Goal: Answer question/provide support: Share knowledge or assist other users

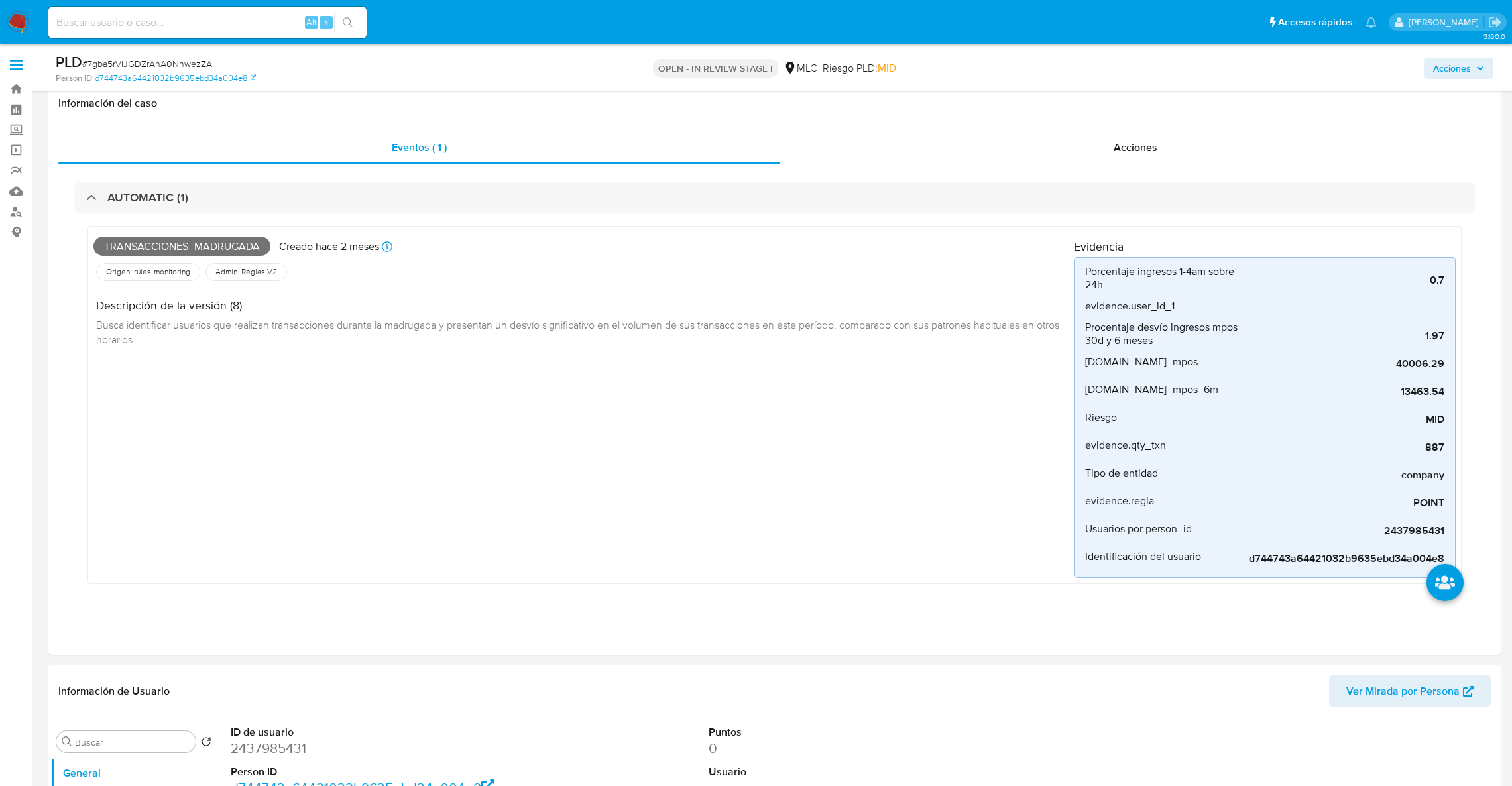
select select "10"
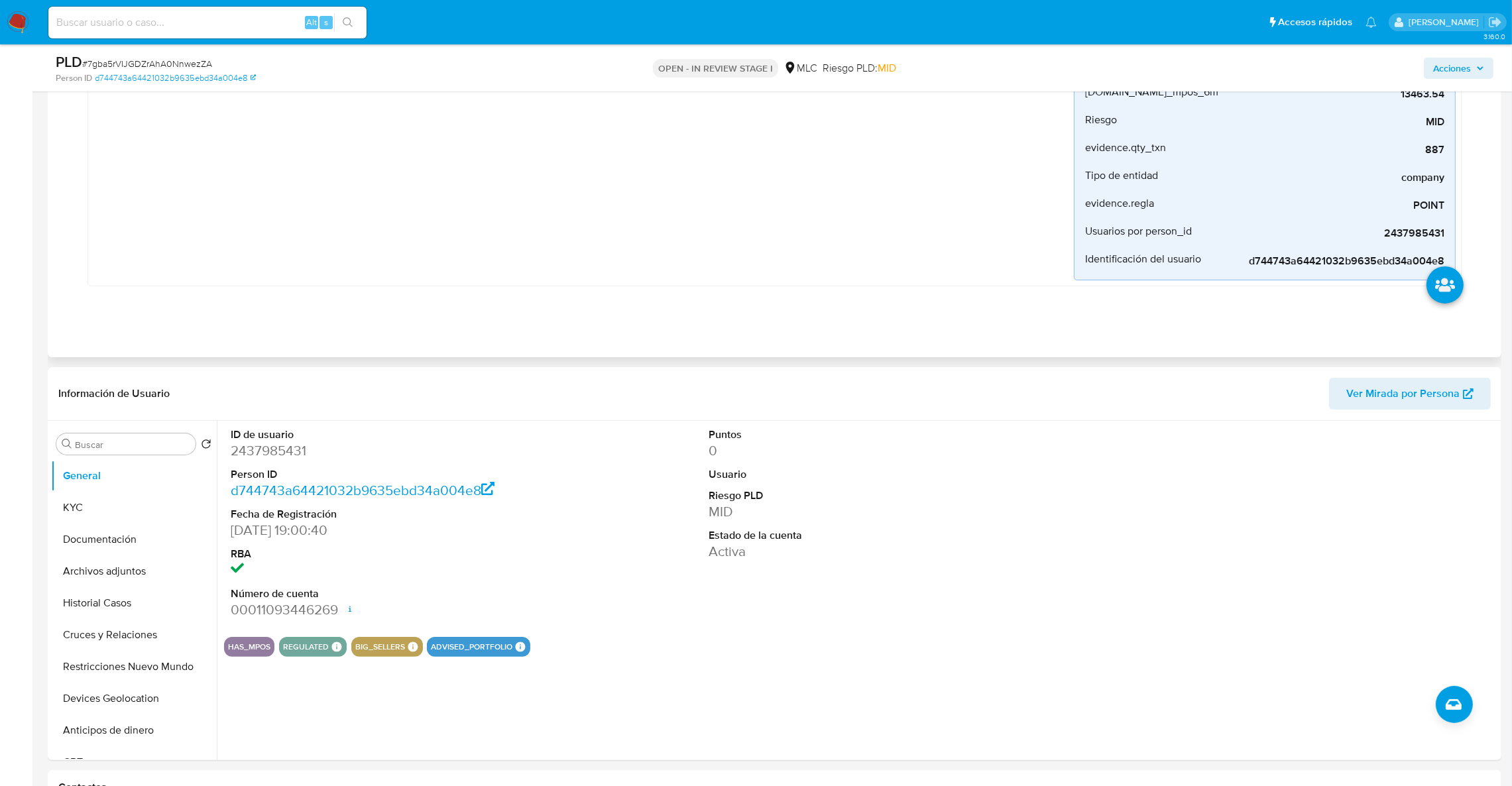
scroll to position [297, 0]
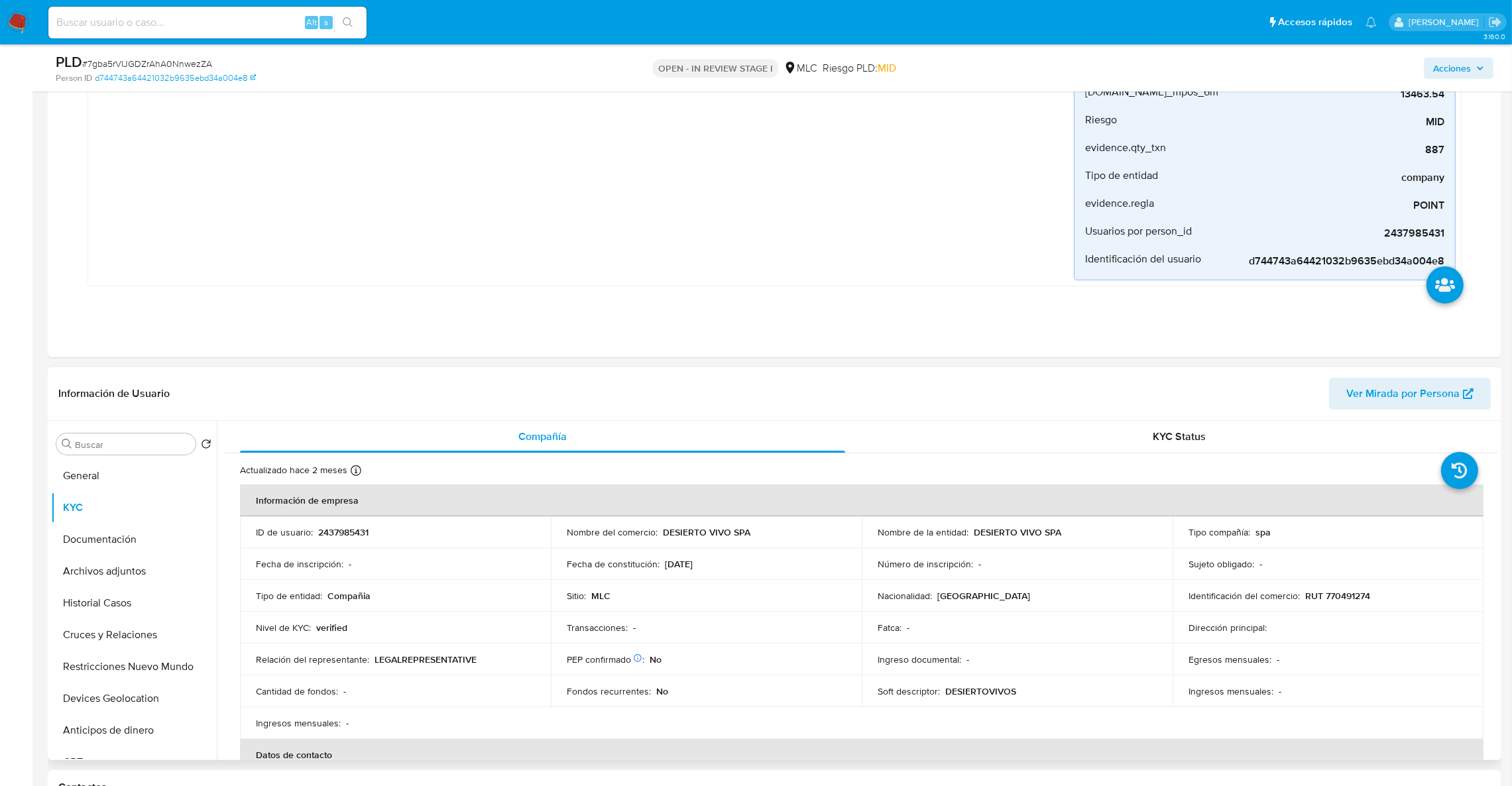
click at [1362, 594] on p "RUT 770491274" at bounding box center [1338, 596] width 65 height 12
copy p "770491274"
click at [137, 604] on button "Historial Casos" at bounding box center [128, 603] width 155 height 32
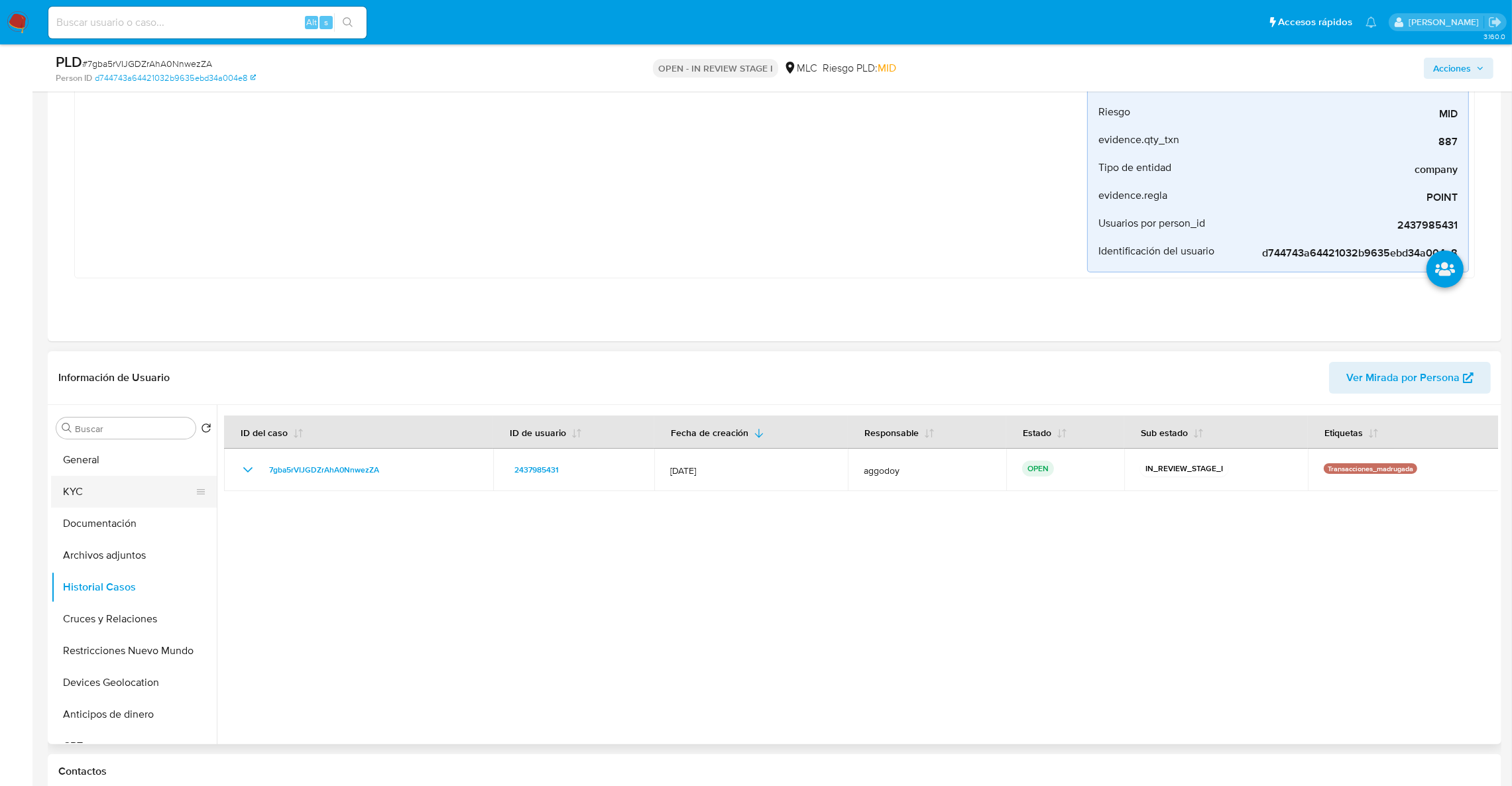
drag, startPoint x: 116, startPoint y: 506, endPoint x: 116, endPoint y: 498, distance: 8.0
click at [116, 499] on button "KYC" at bounding box center [128, 492] width 155 height 32
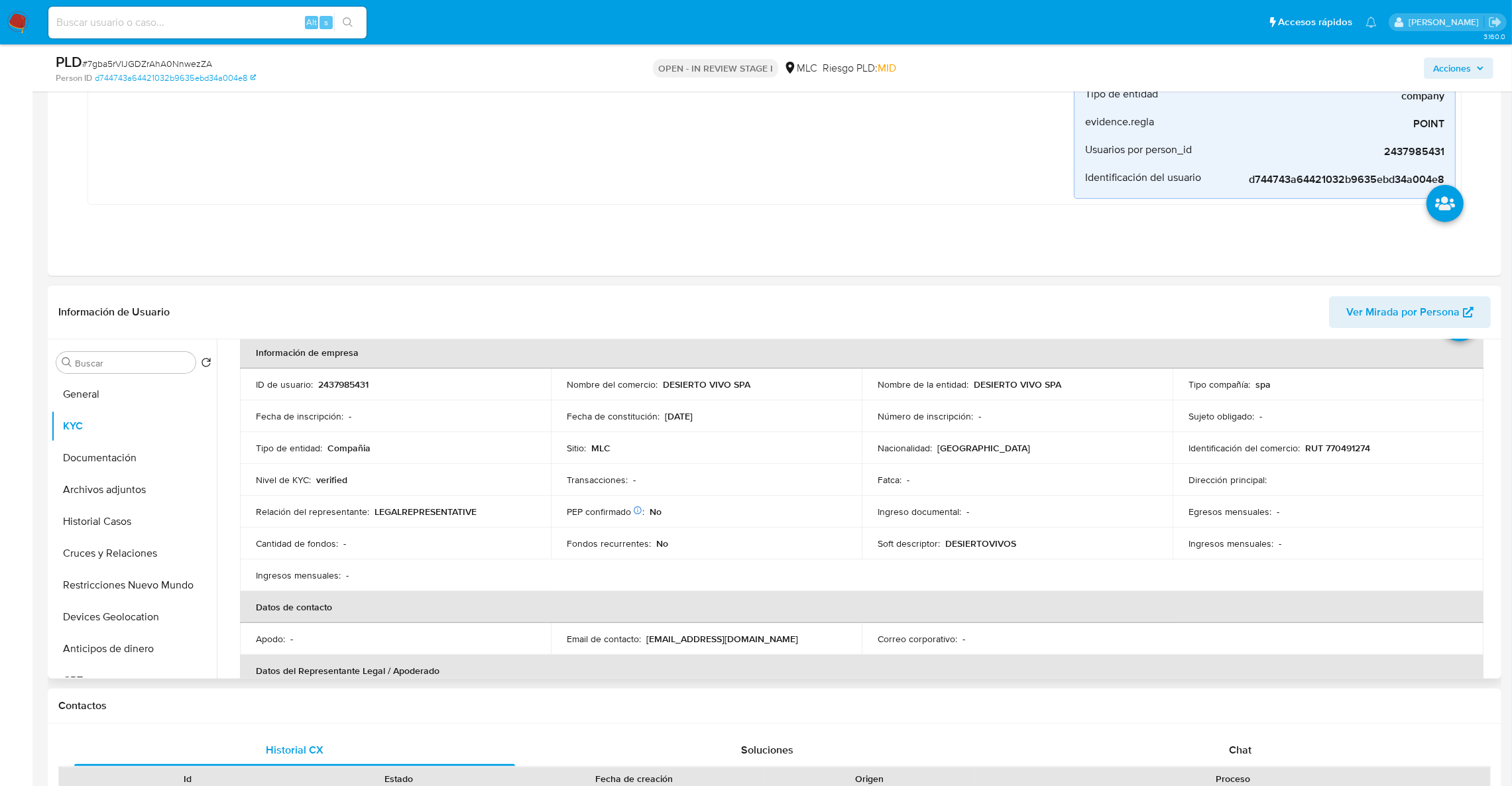
scroll to position [69, 0]
click at [1351, 453] on td "Identificación del comercio : RUT 770491274" at bounding box center [1328, 444] width 311 height 32
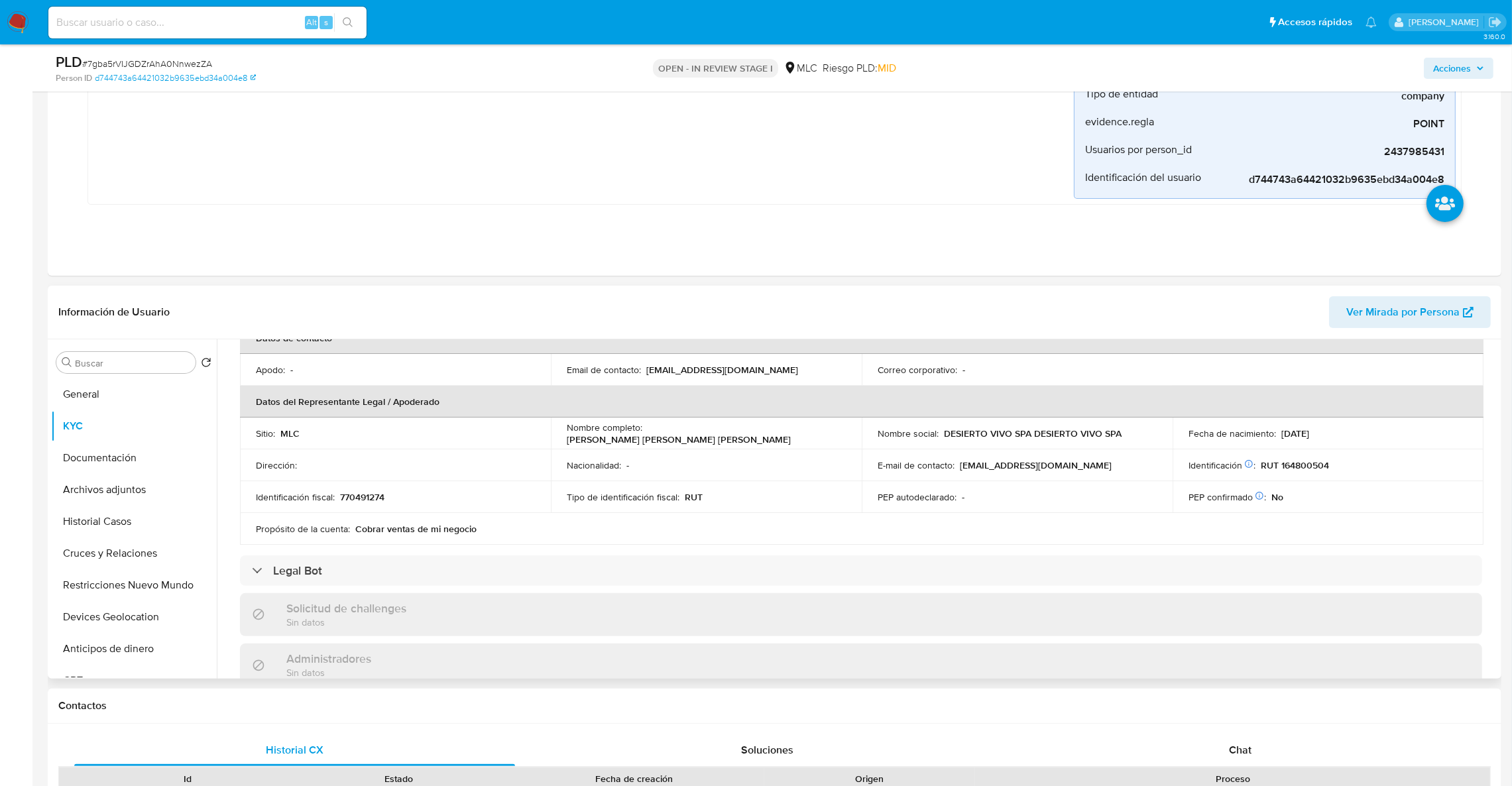
scroll to position [368, 0]
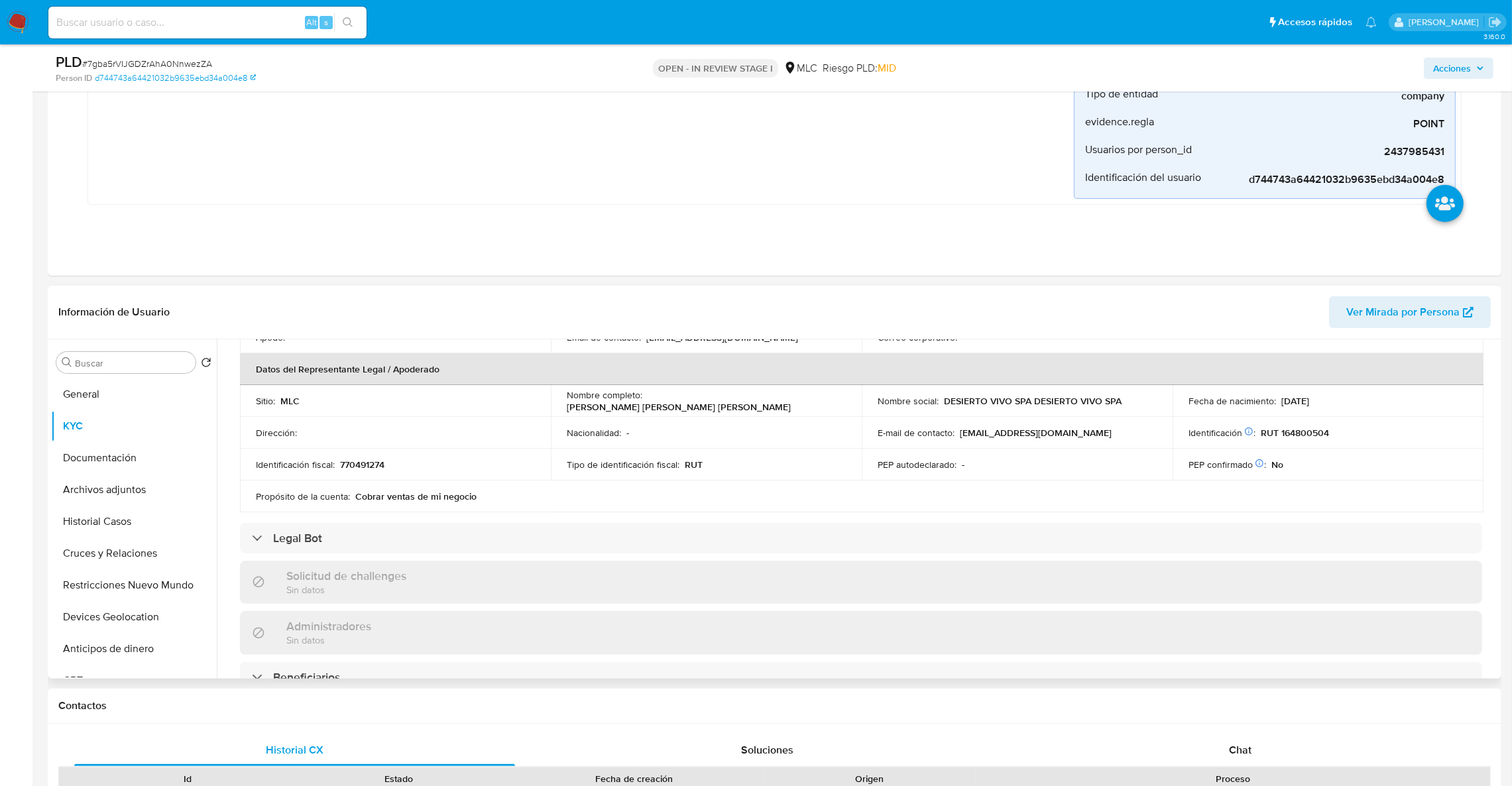
click at [1270, 573] on div "Solicitud de challenges Sin datos" at bounding box center [861, 583] width 1242 height 43
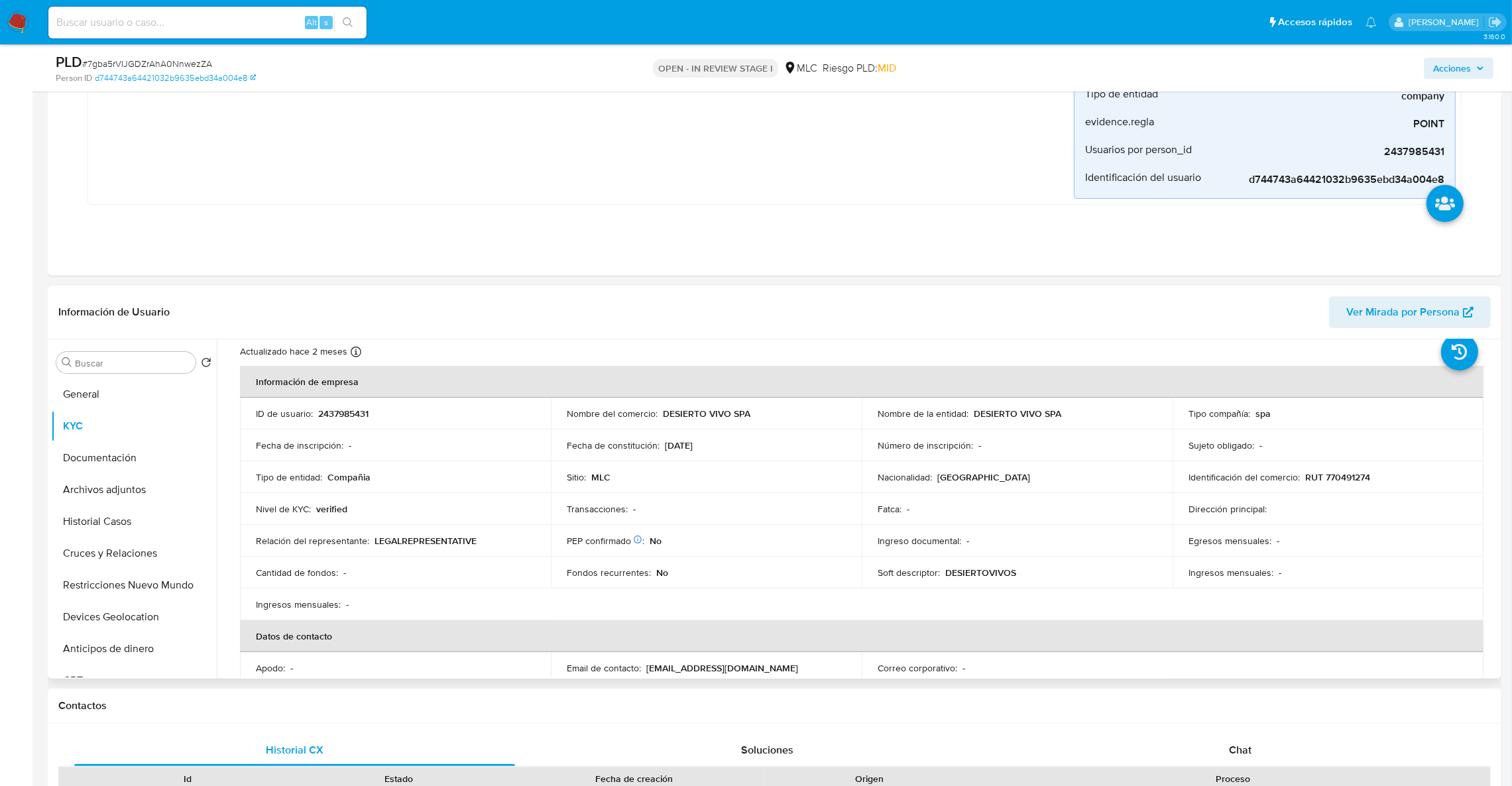
scroll to position [0, 0]
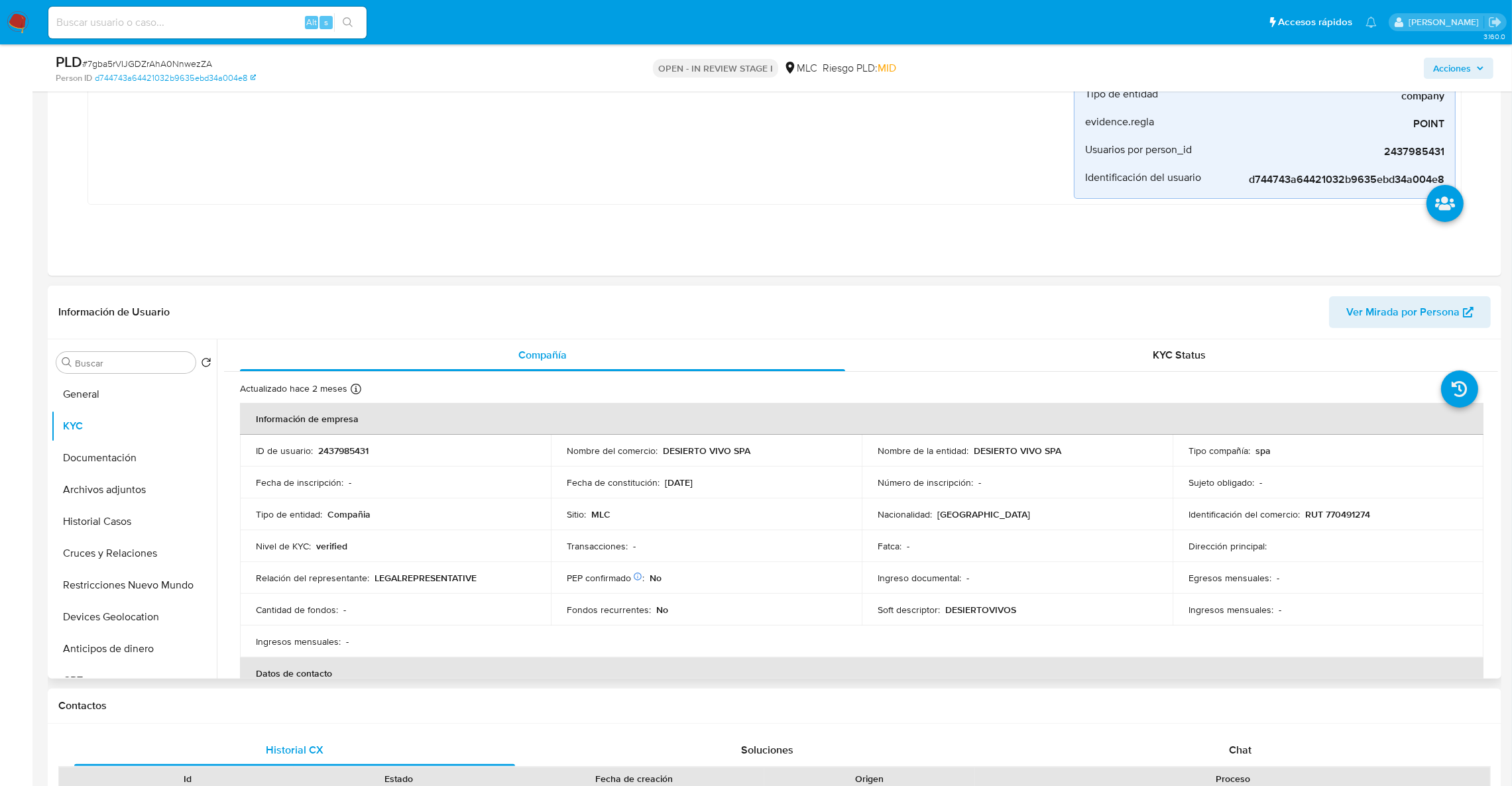
click at [351, 453] on p "2437985431" at bounding box center [343, 451] width 50 height 12
click at [353, 455] on p "2437985431" at bounding box center [343, 451] width 50 height 12
copy p "2437985431"
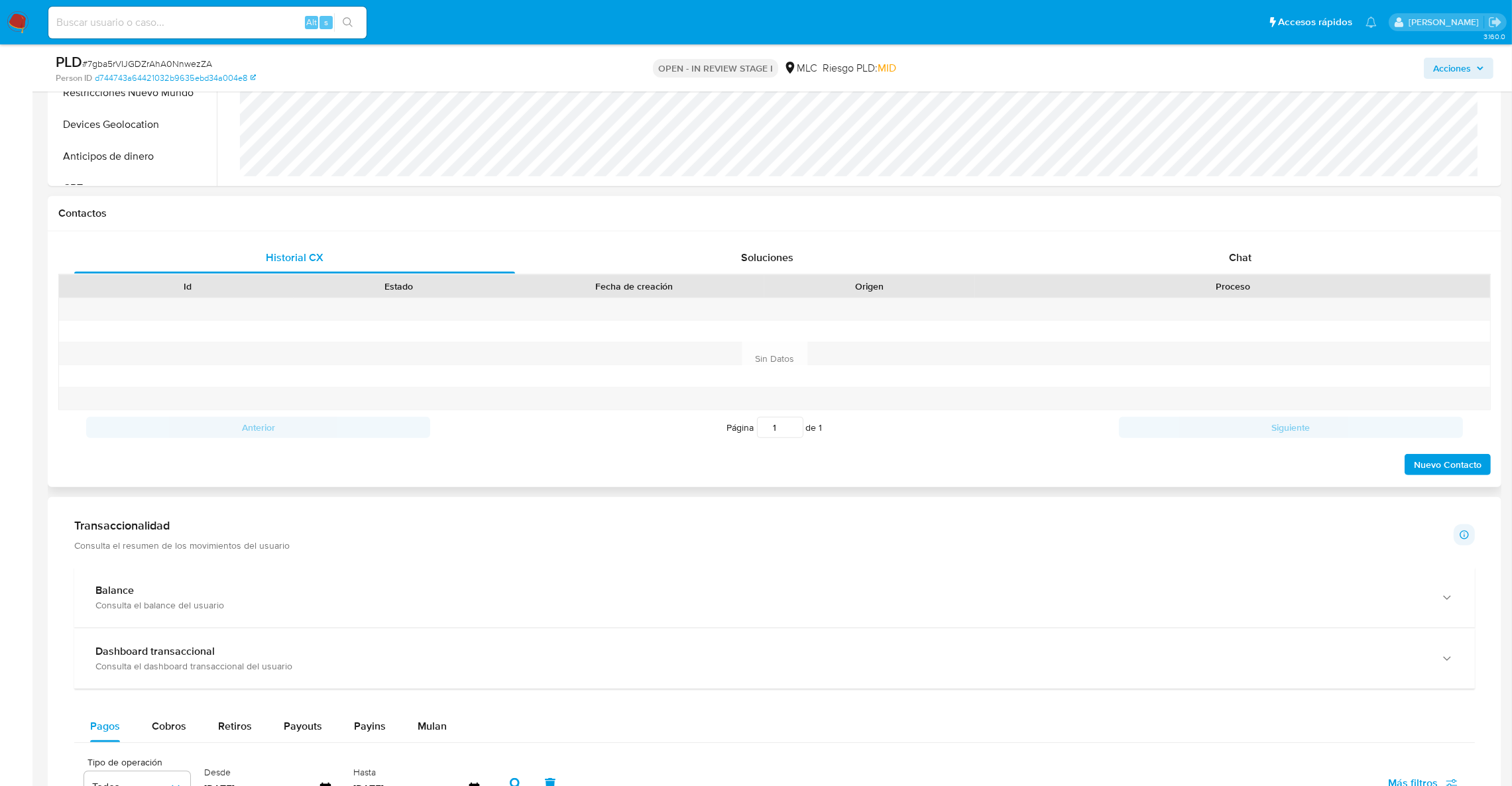
scroll to position [877, 0]
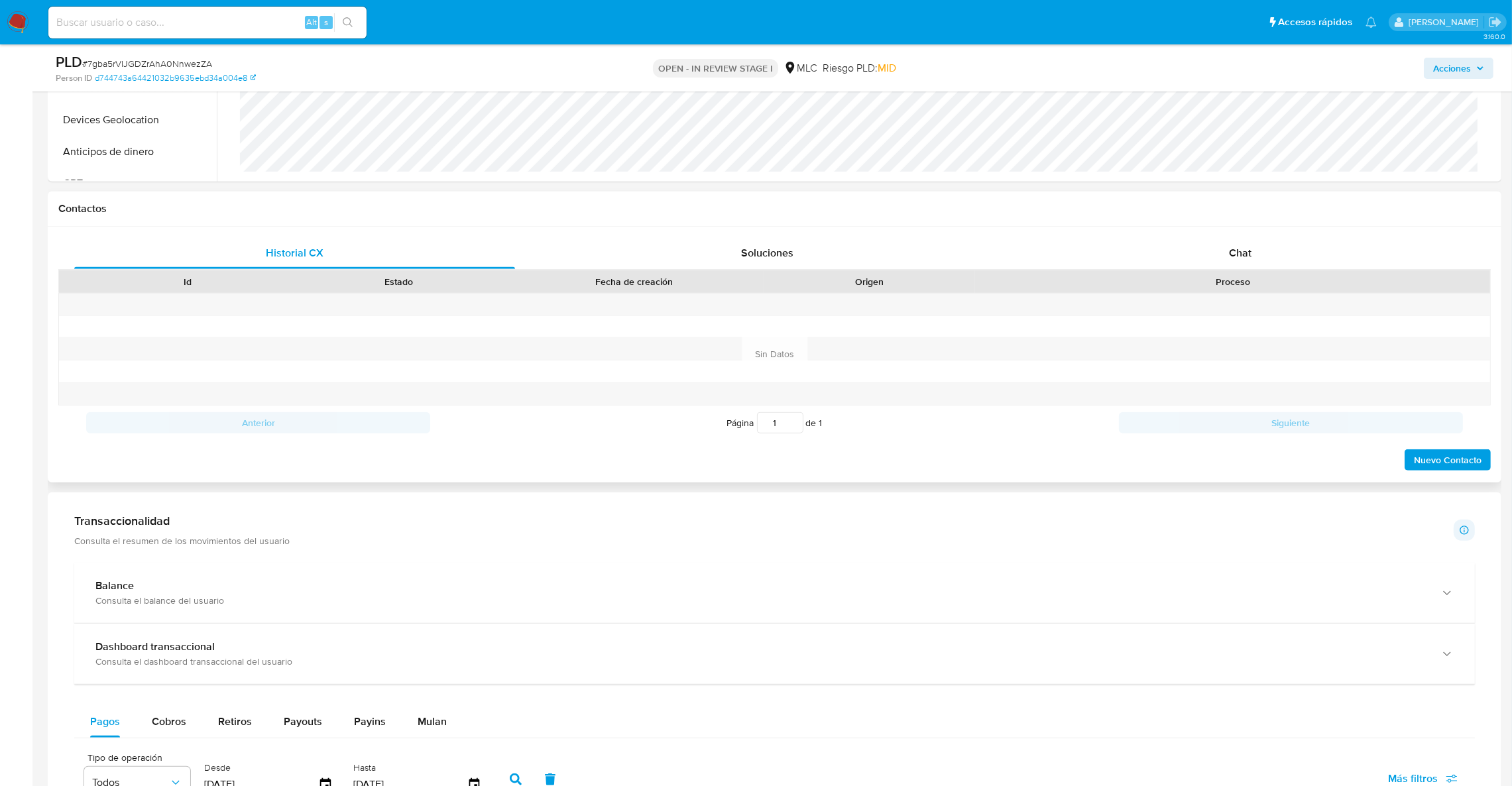
click at [1255, 272] on div "Proceso" at bounding box center [1233, 281] width 516 height 23
click at [1254, 253] on div "Chat" at bounding box center [1240, 253] width 440 height 32
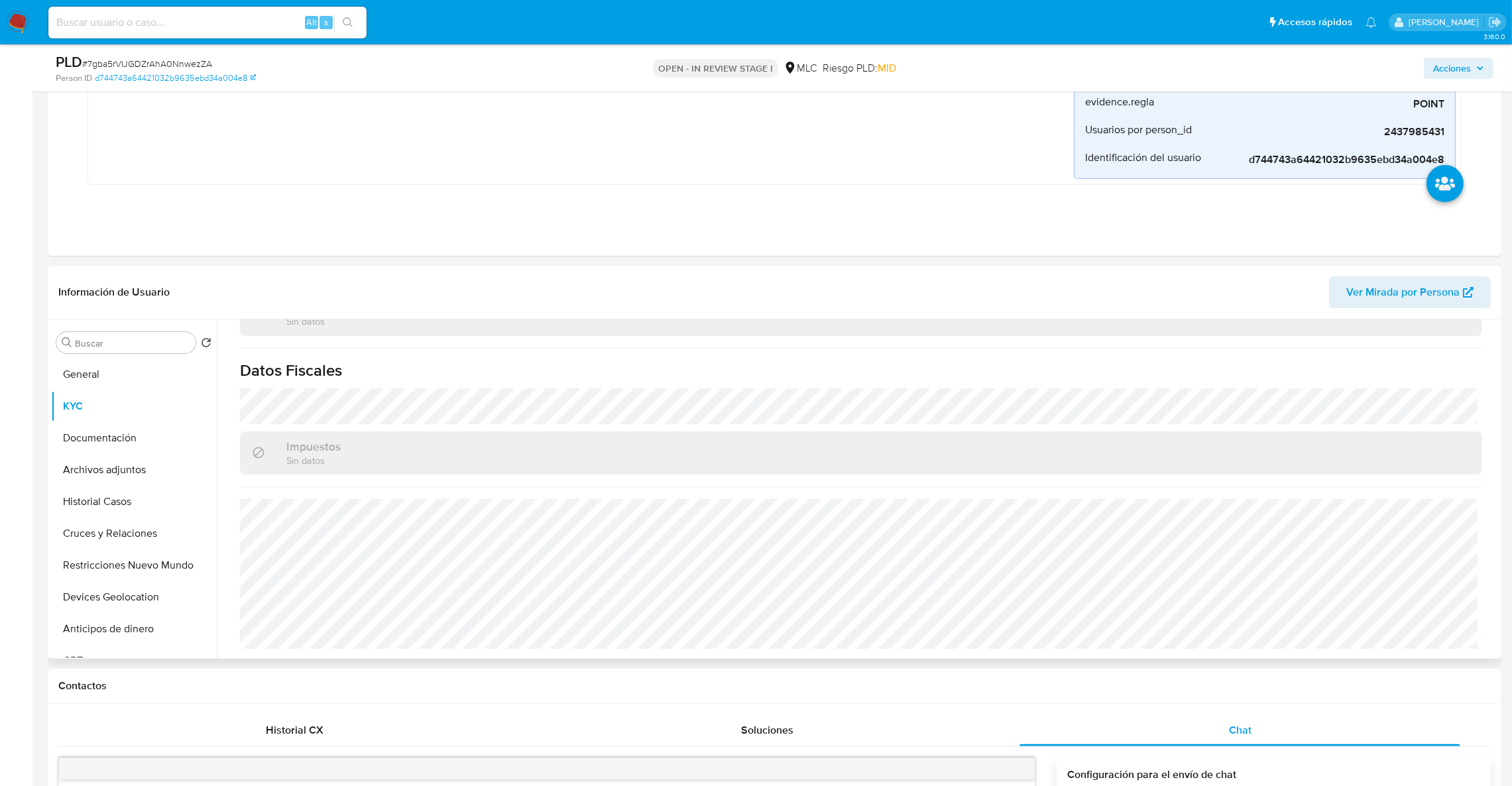
scroll to position [409, 0]
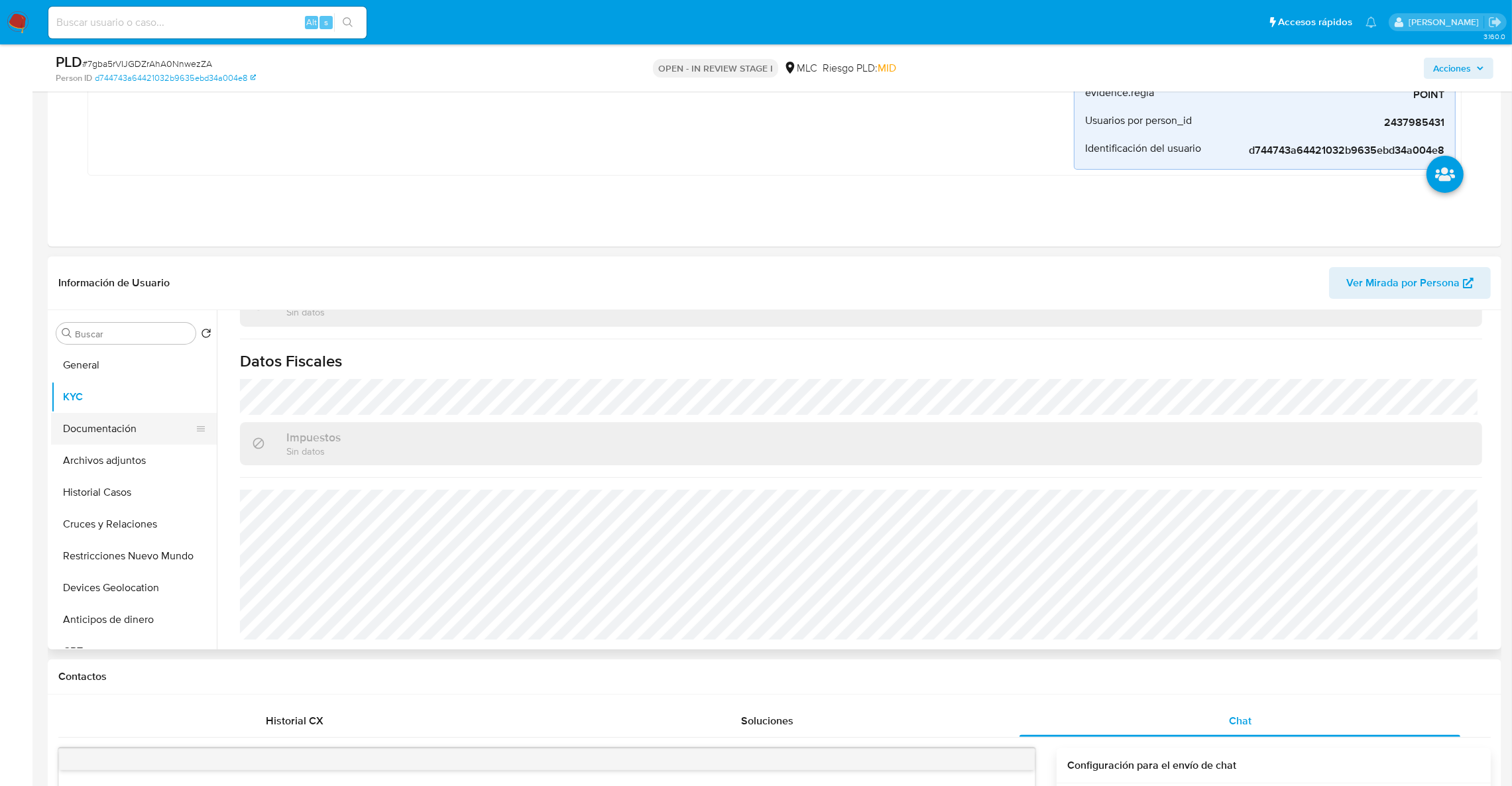
drag, startPoint x: 114, startPoint y: 409, endPoint x: 108, endPoint y: 439, distance: 30.6
click at [110, 436] on ul "General KYC Documentación Archivos adjuntos Historial Casos Cruces y Relaciones…" at bounding box center [134, 499] width 166 height 299
click at [108, 439] on button "Documentación" at bounding box center [128, 429] width 155 height 32
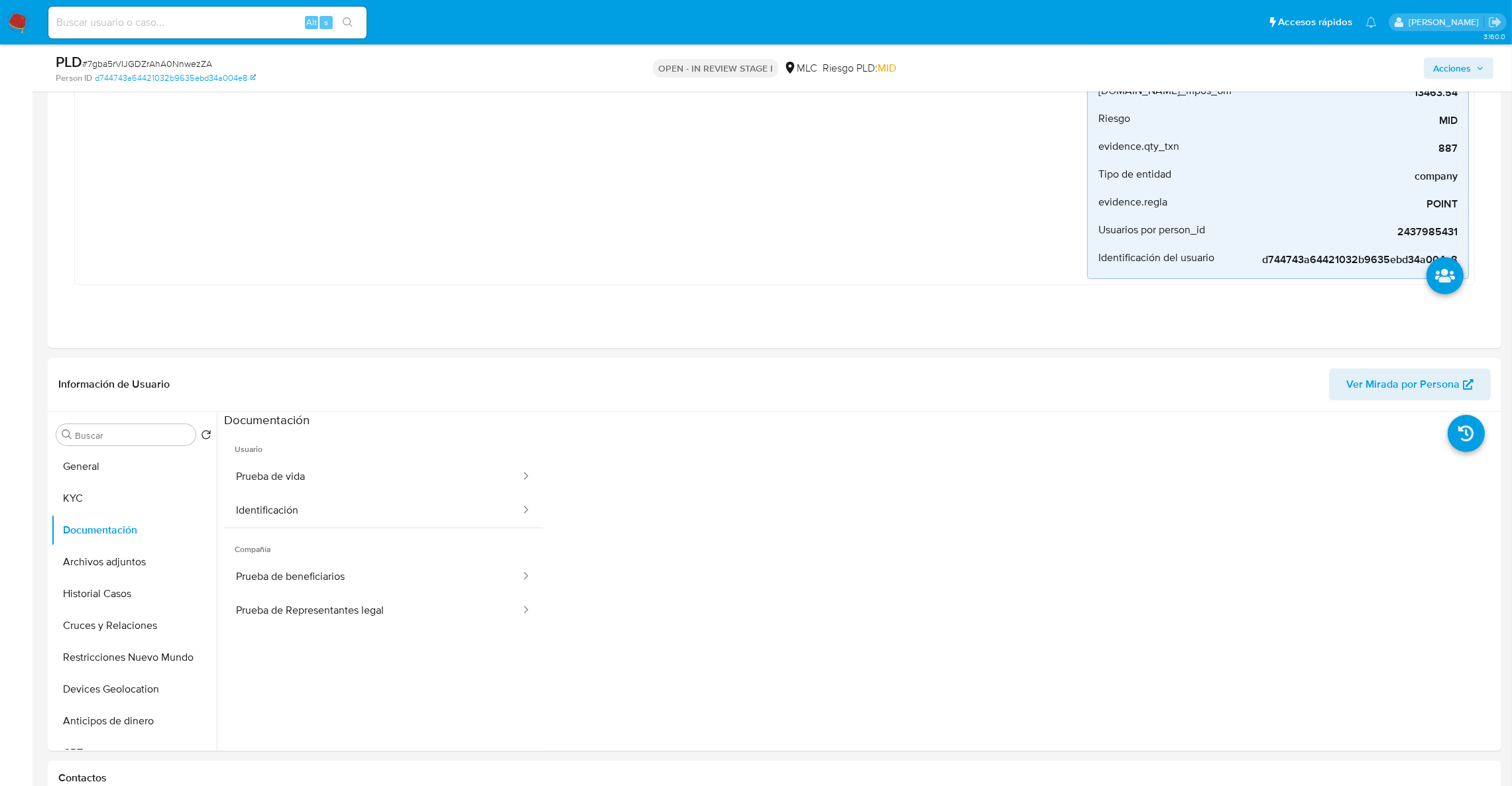
scroll to position [314, 0]
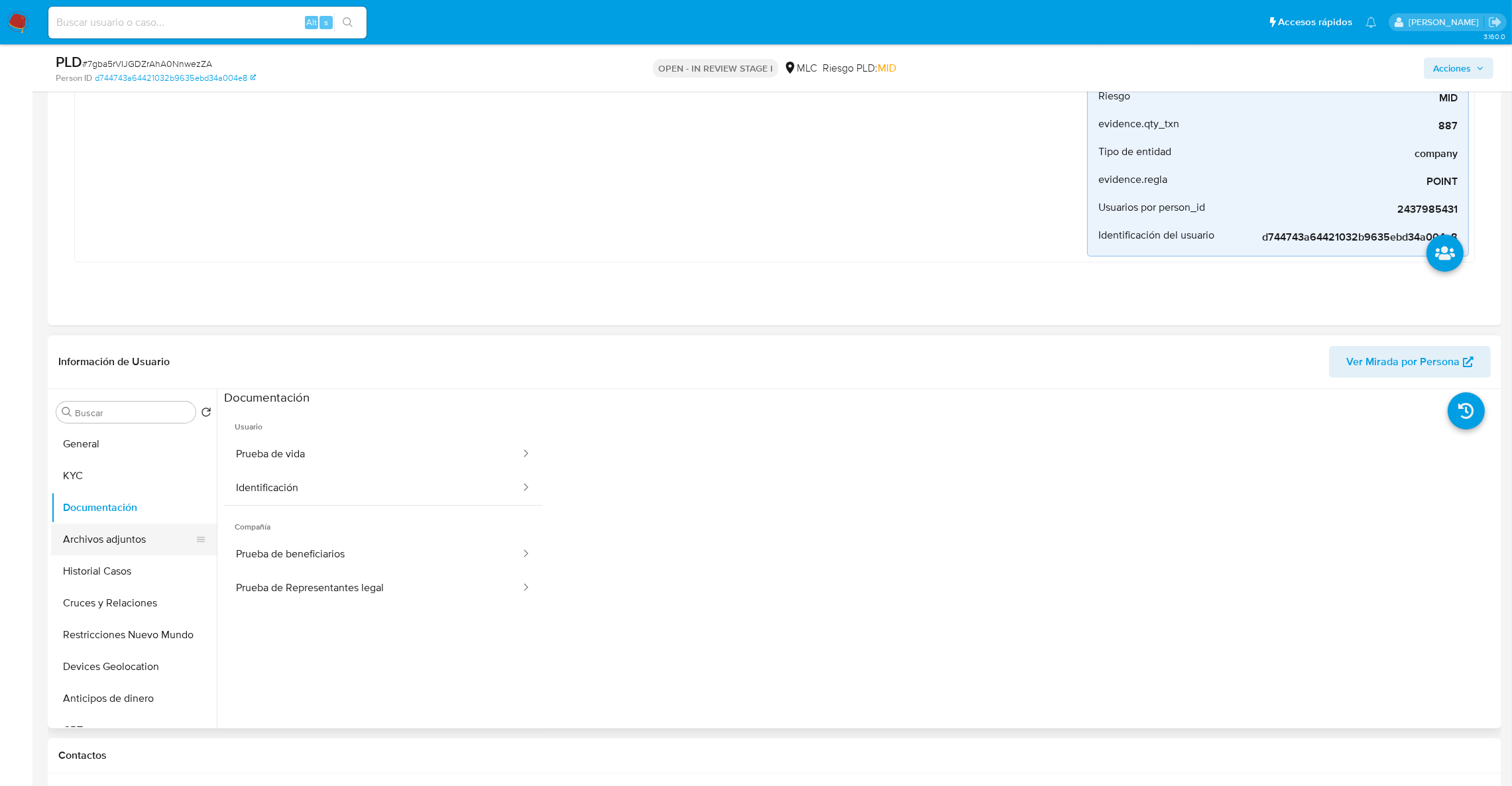
click at [132, 542] on button "Archivos adjuntos" at bounding box center [128, 539] width 155 height 32
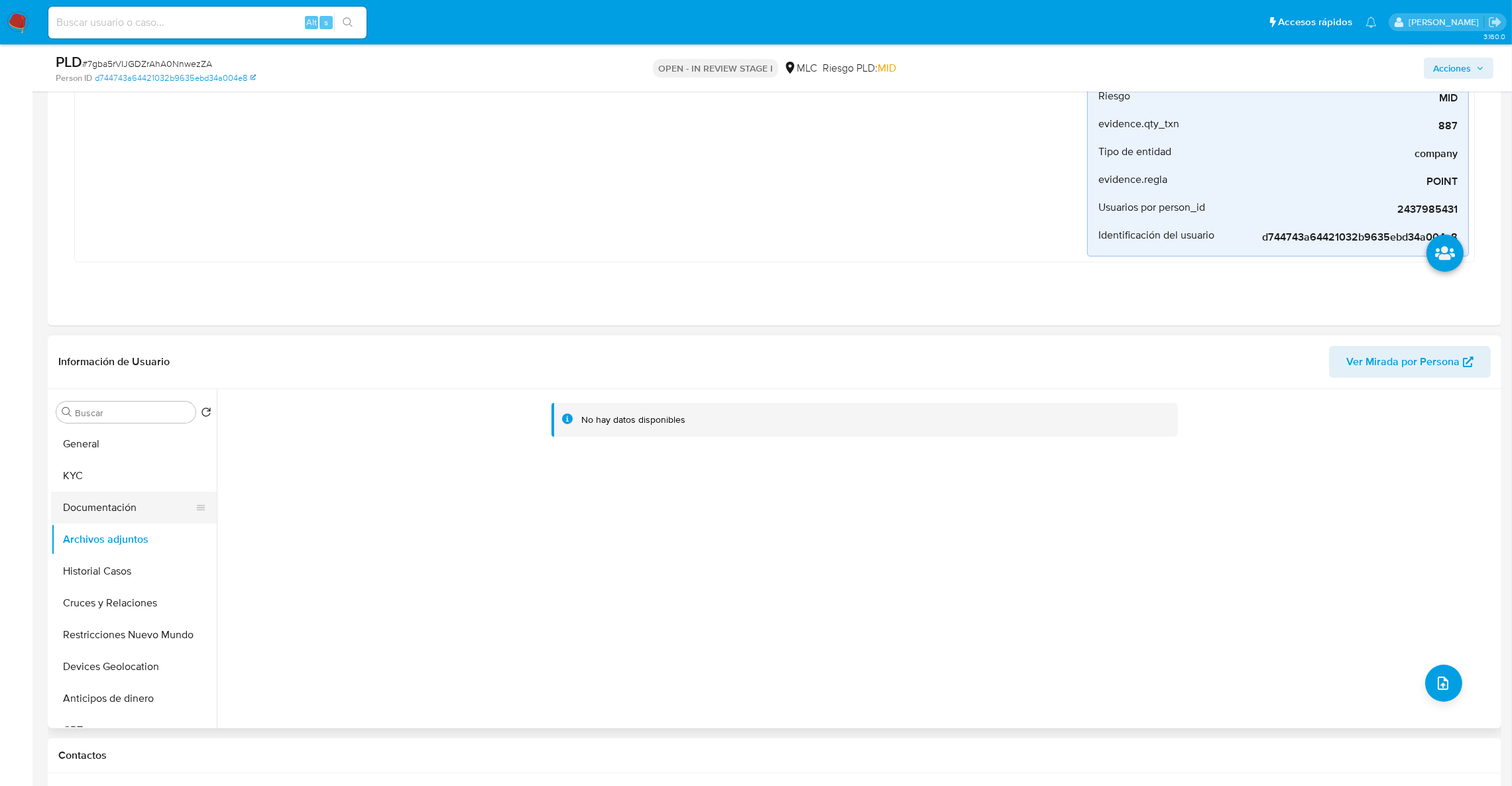
click at [100, 500] on button "Documentación" at bounding box center [128, 508] width 155 height 32
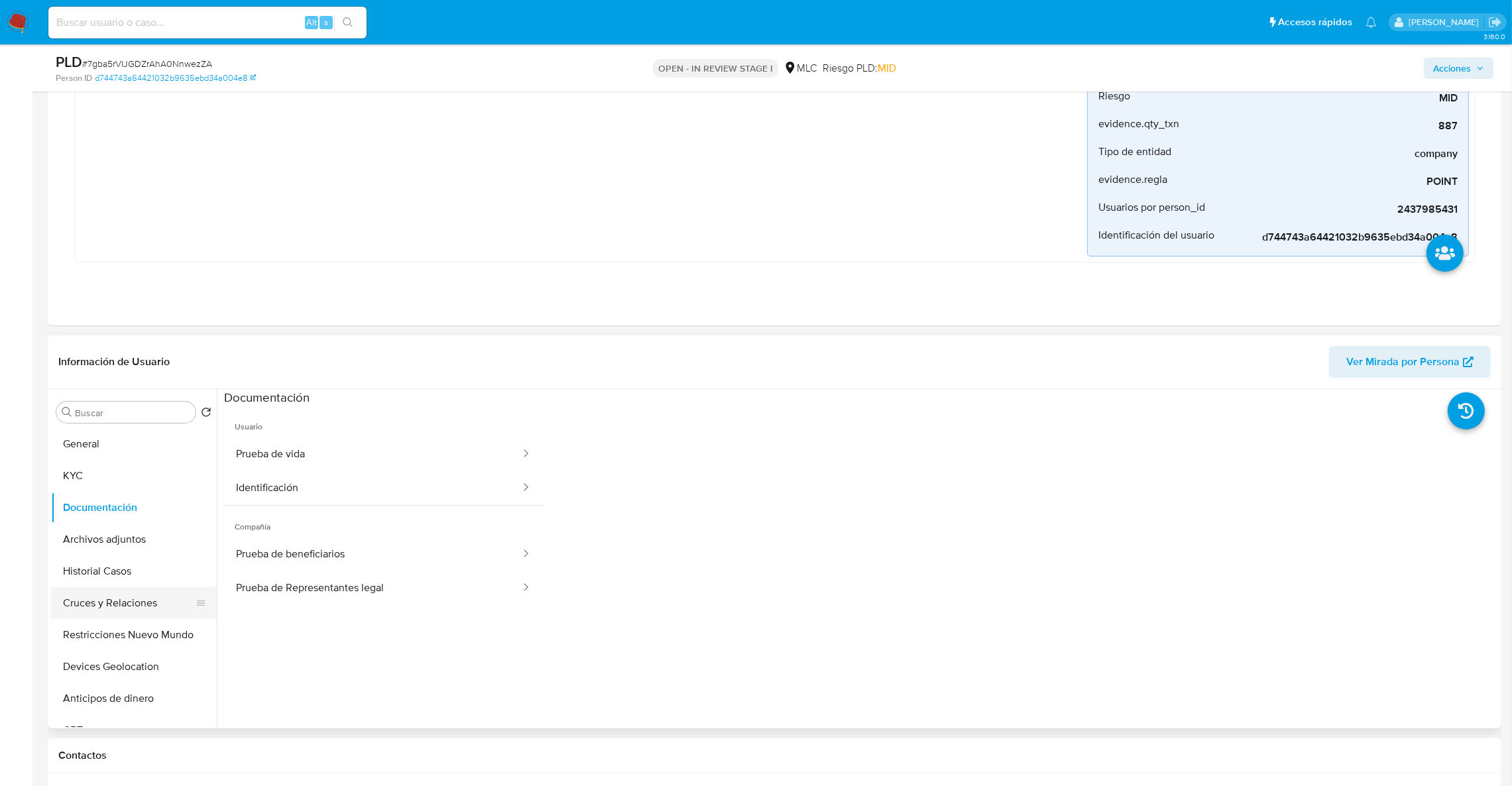
drag, startPoint x: 119, startPoint y: 579, endPoint x: 107, endPoint y: 591, distance: 17.0
click at [116, 580] on button "Historial Casos" at bounding box center [134, 572] width 166 height 32
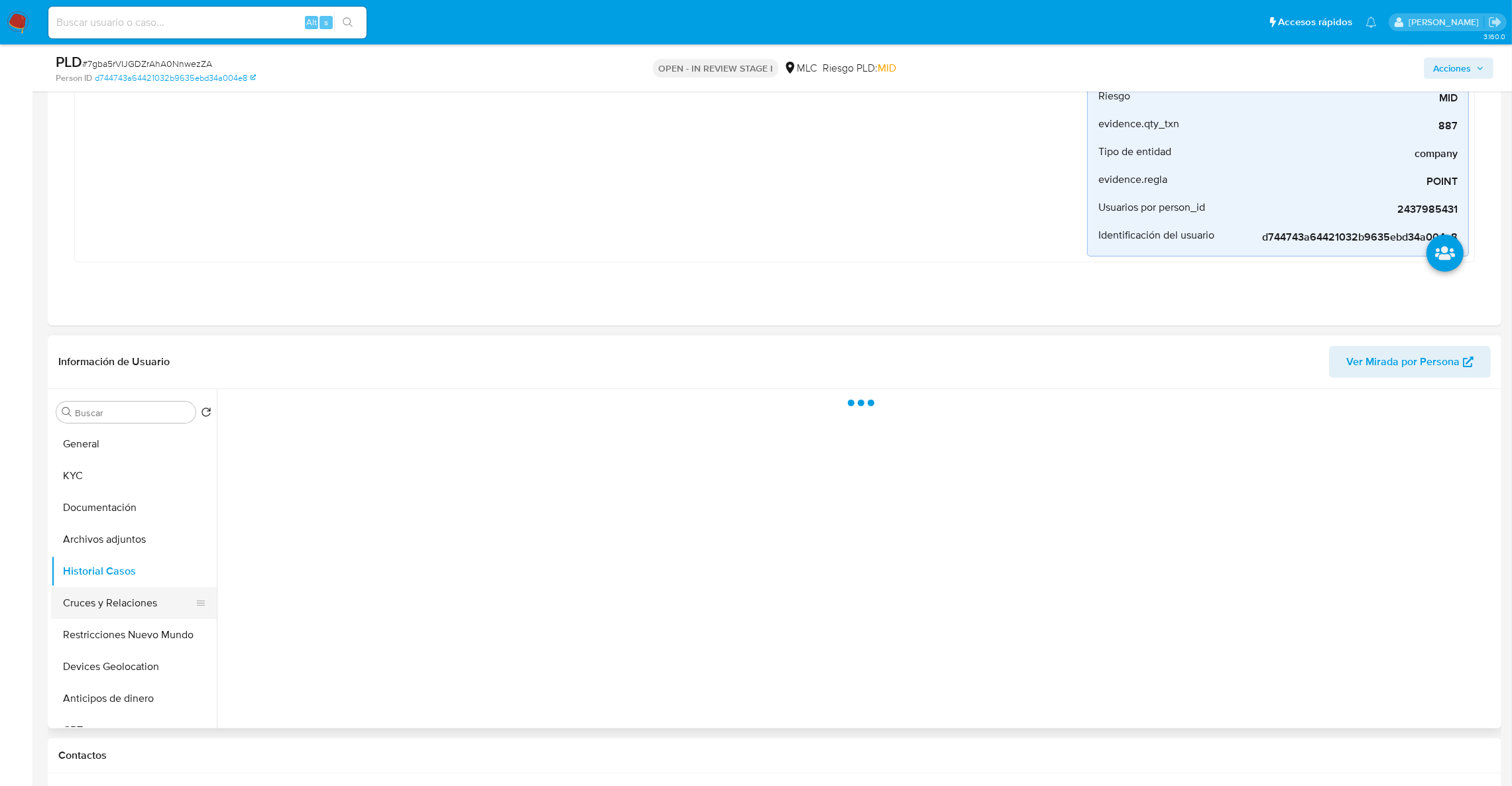
click at [107, 591] on button "Cruces y Relaciones" at bounding box center [128, 603] width 155 height 32
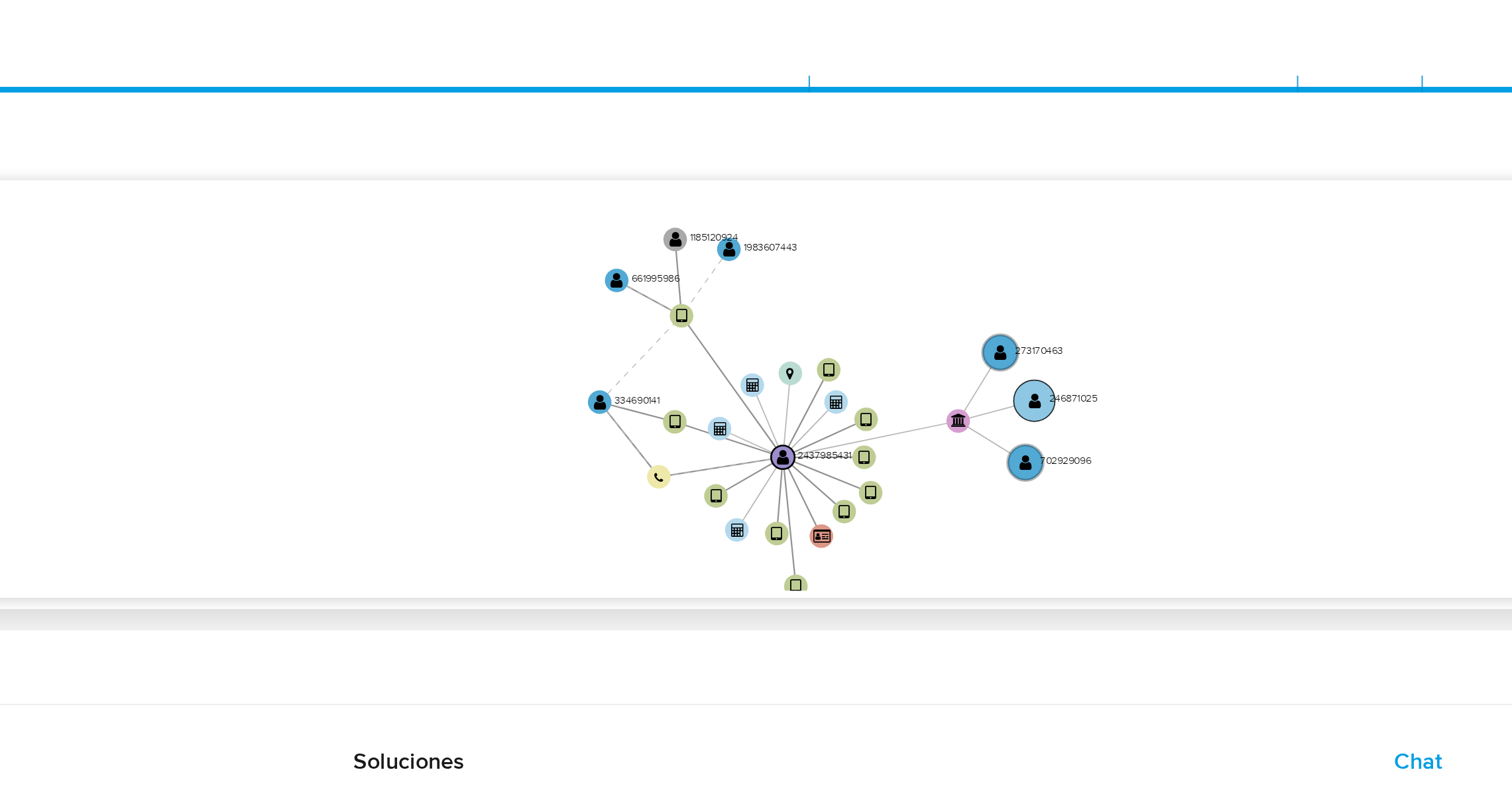
scroll to position [599, 0]
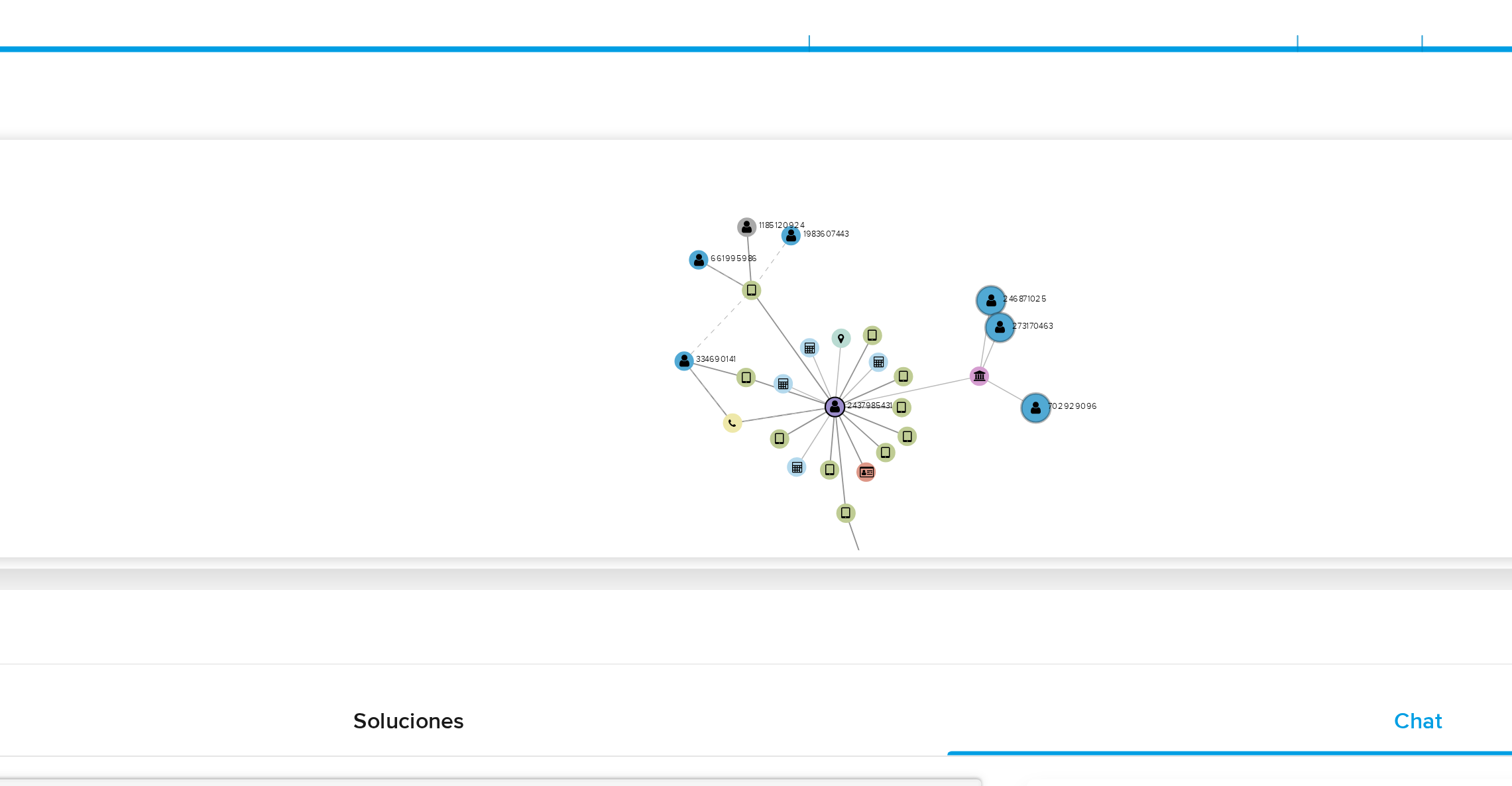
drag, startPoint x: 1080, startPoint y: 361, endPoint x: 1066, endPoint y: 342, distance: 23.6
click at [1053, 332] on text "246871025" at bounding box center [1056, 332] width 21 height 6
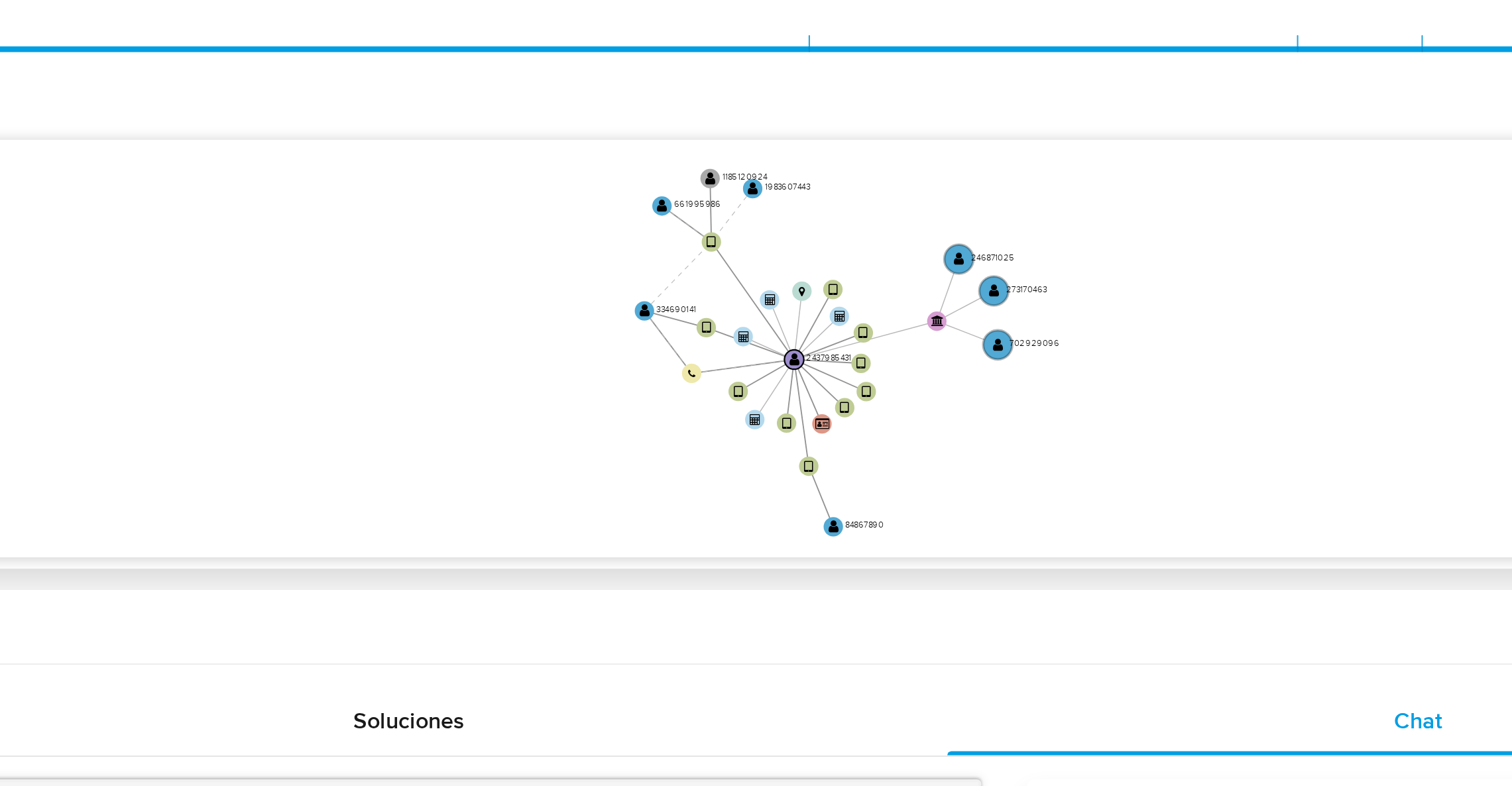
drag, startPoint x: 1167, startPoint y: 364, endPoint x: 1148, endPoint y: 343, distance: 28.3
click at [1148, 343] on icon "device-686c3e22e51004ba19d6818b  user-2437985431  2437985431 device-658a51862…" at bounding box center [870, 354] width 1255 height 193
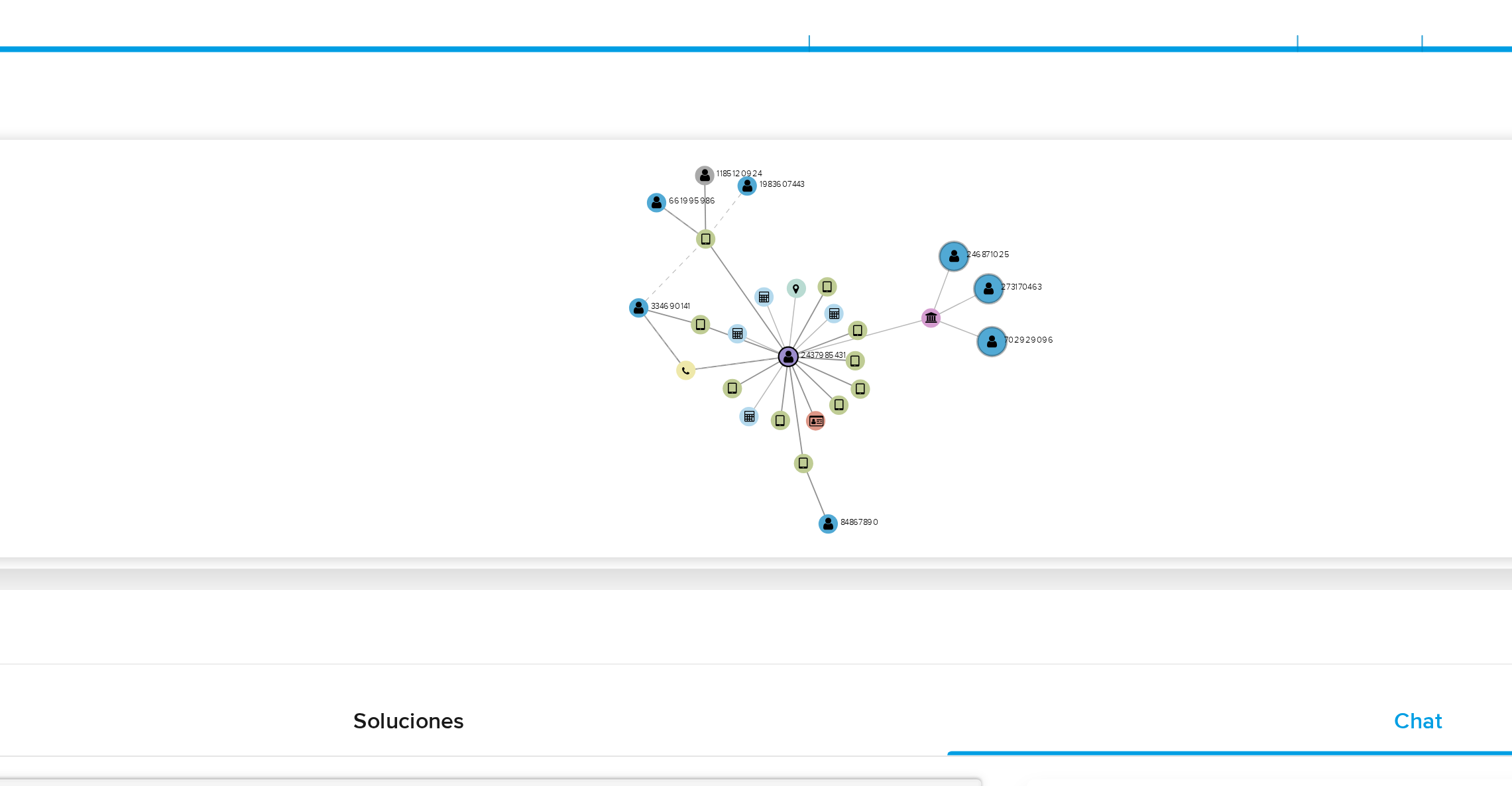
drag, startPoint x: 1092, startPoint y: 419, endPoint x: 1090, endPoint y: 413, distance: 6.3
click at [1090, 413] on icon "device-686c3e22e51004ba19d6818b  user-2437985431  2437985431 device-658a51862…" at bounding box center [870, 354] width 1255 height 193
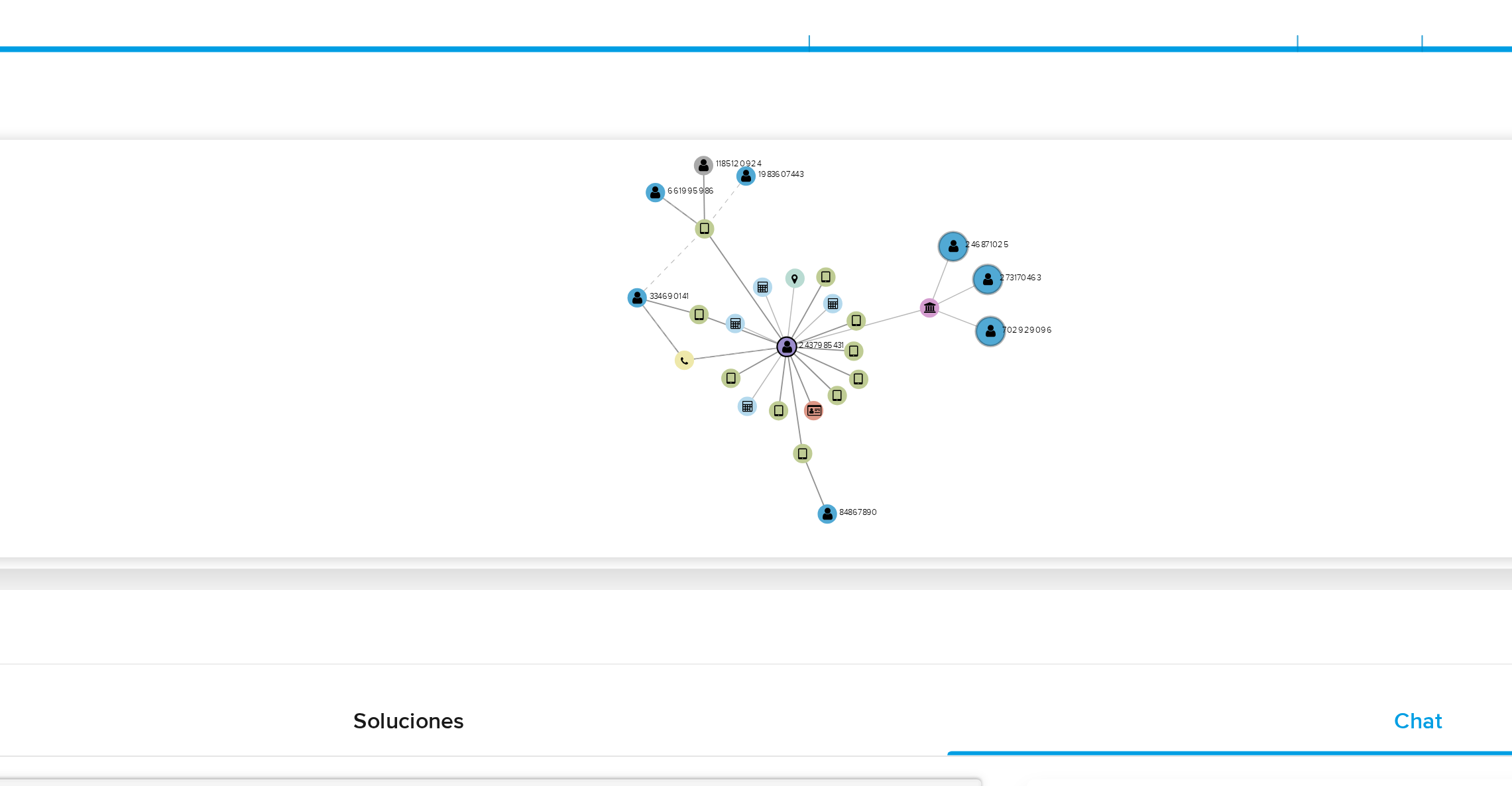
drag, startPoint x: 1220, startPoint y: 382, endPoint x: 1126, endPoint y: 260, distance: 154.0
click at [1220, 382] on icon "device-686c3e22e51004ba19d6818b  user-2437985431  2437985431 device-658a51862…" at bounding box center [870, 354] width 1255 height 193
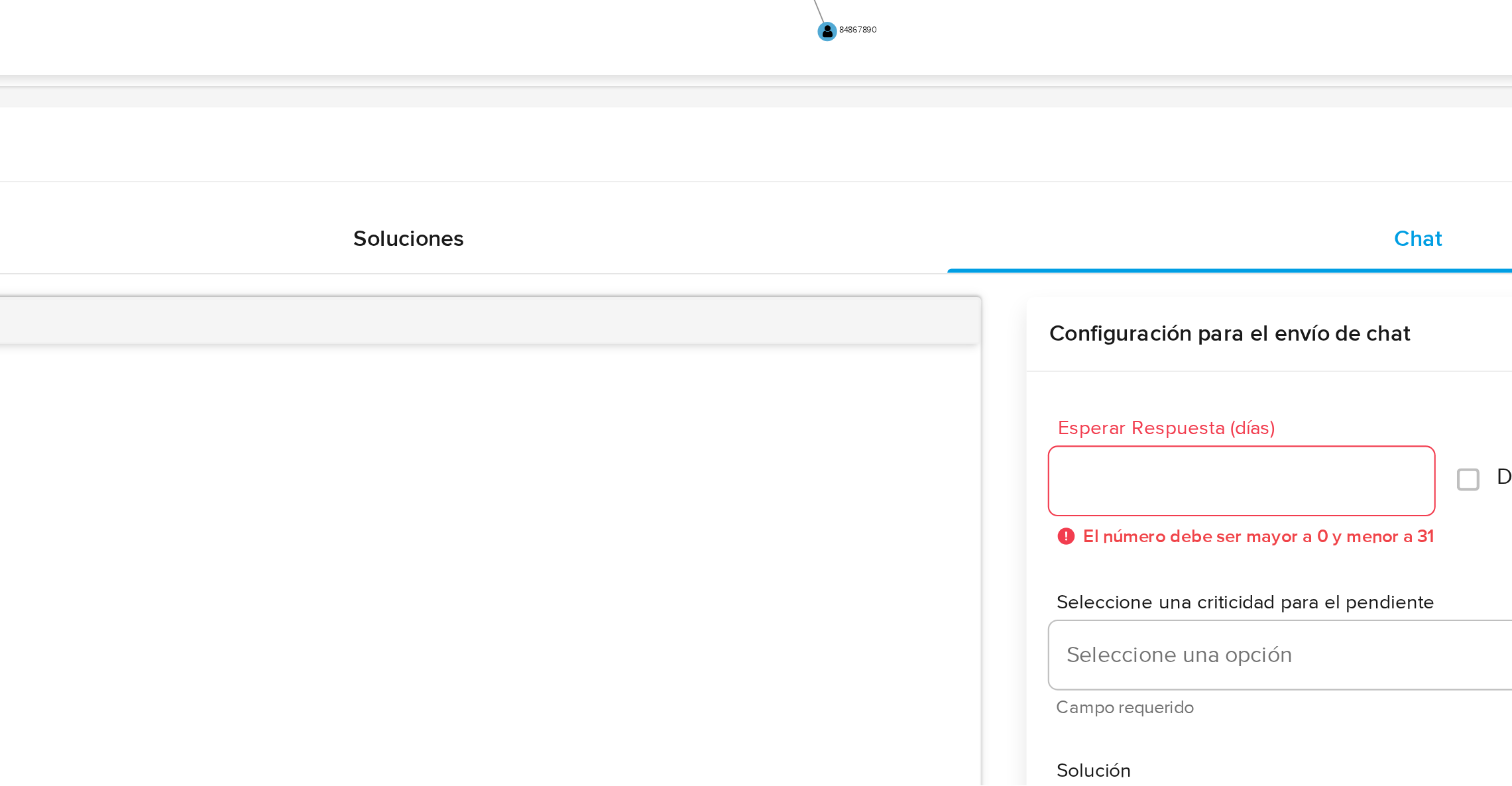
scroll to position [598, 0]
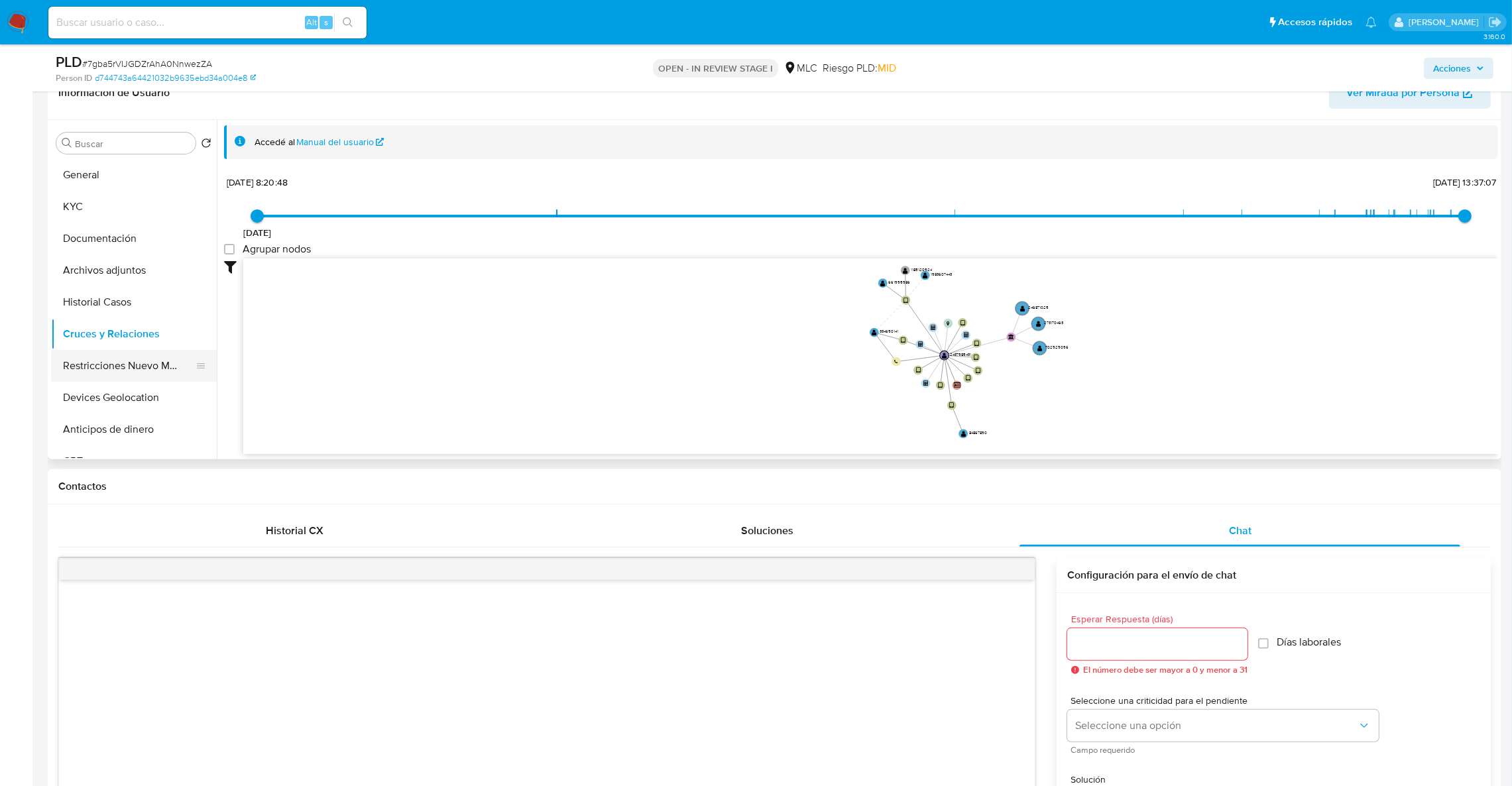
click at [161, 368] on button "Restricciones Nuevo Mundo" at bounding box center [128, 366] width 155 height 32
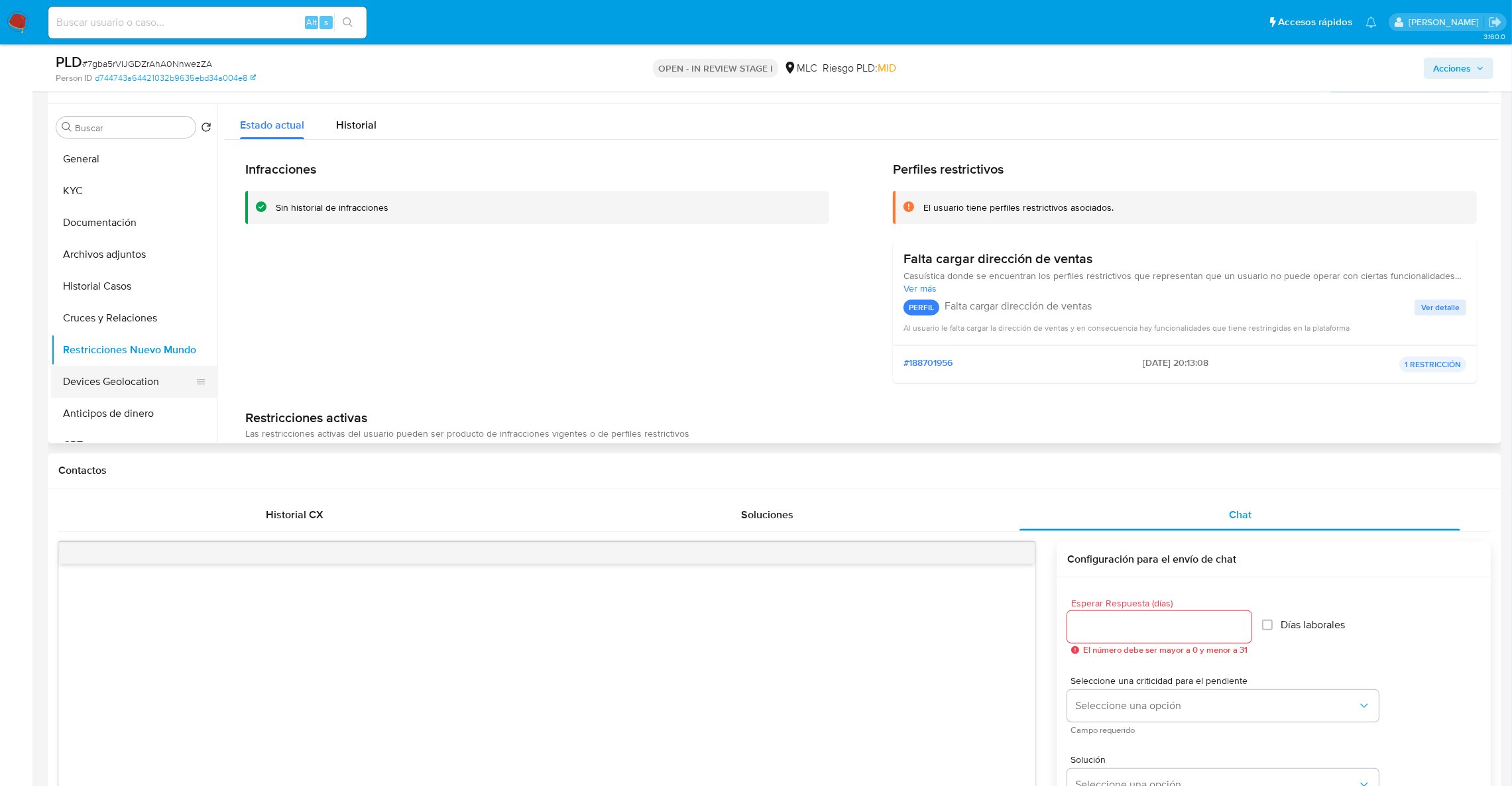
click at [130, 381] on button "Devices Geolocation" at bounding box center [128, 382] width 155 height 32
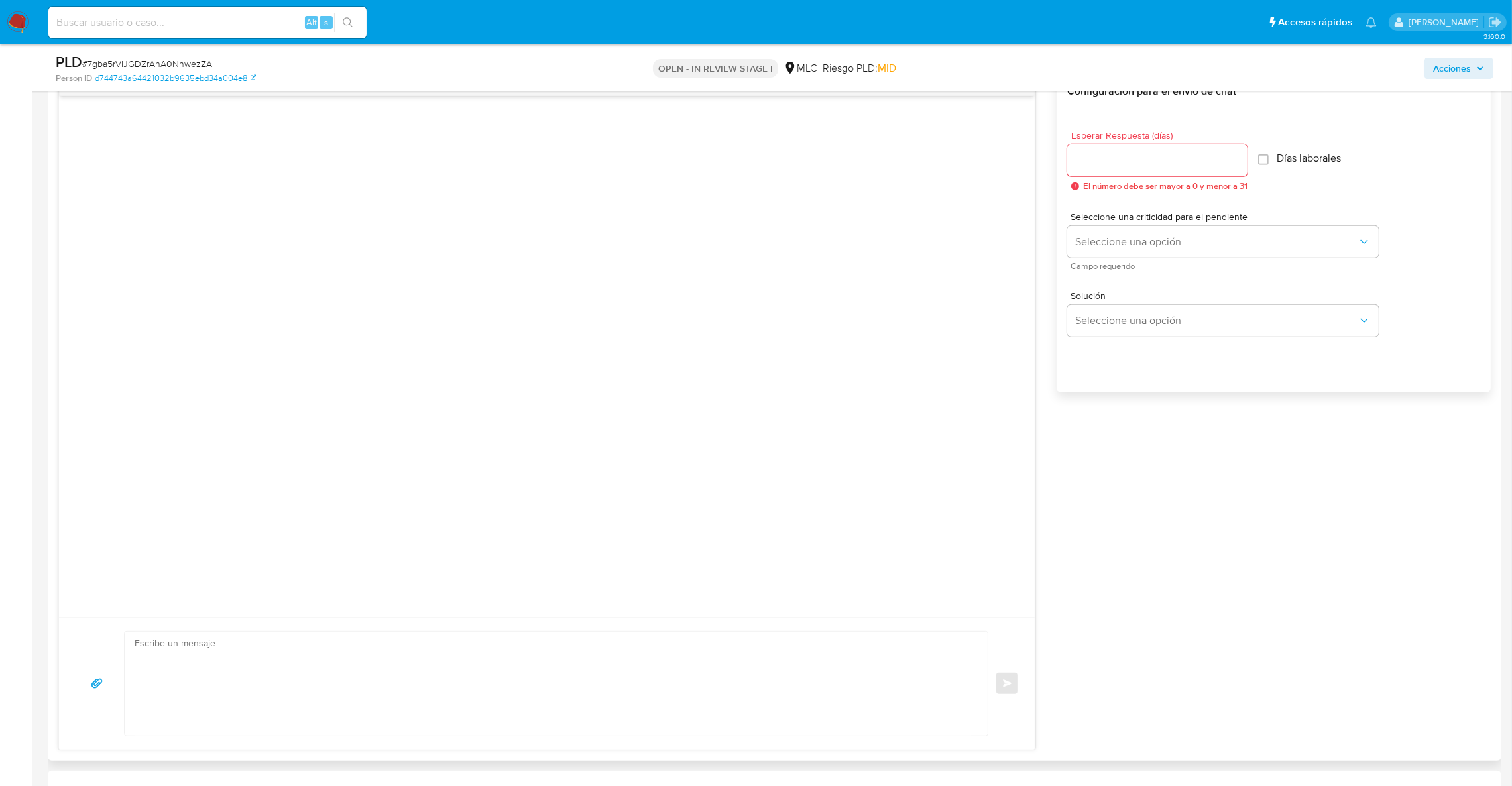
scroll to position [1096, 0]
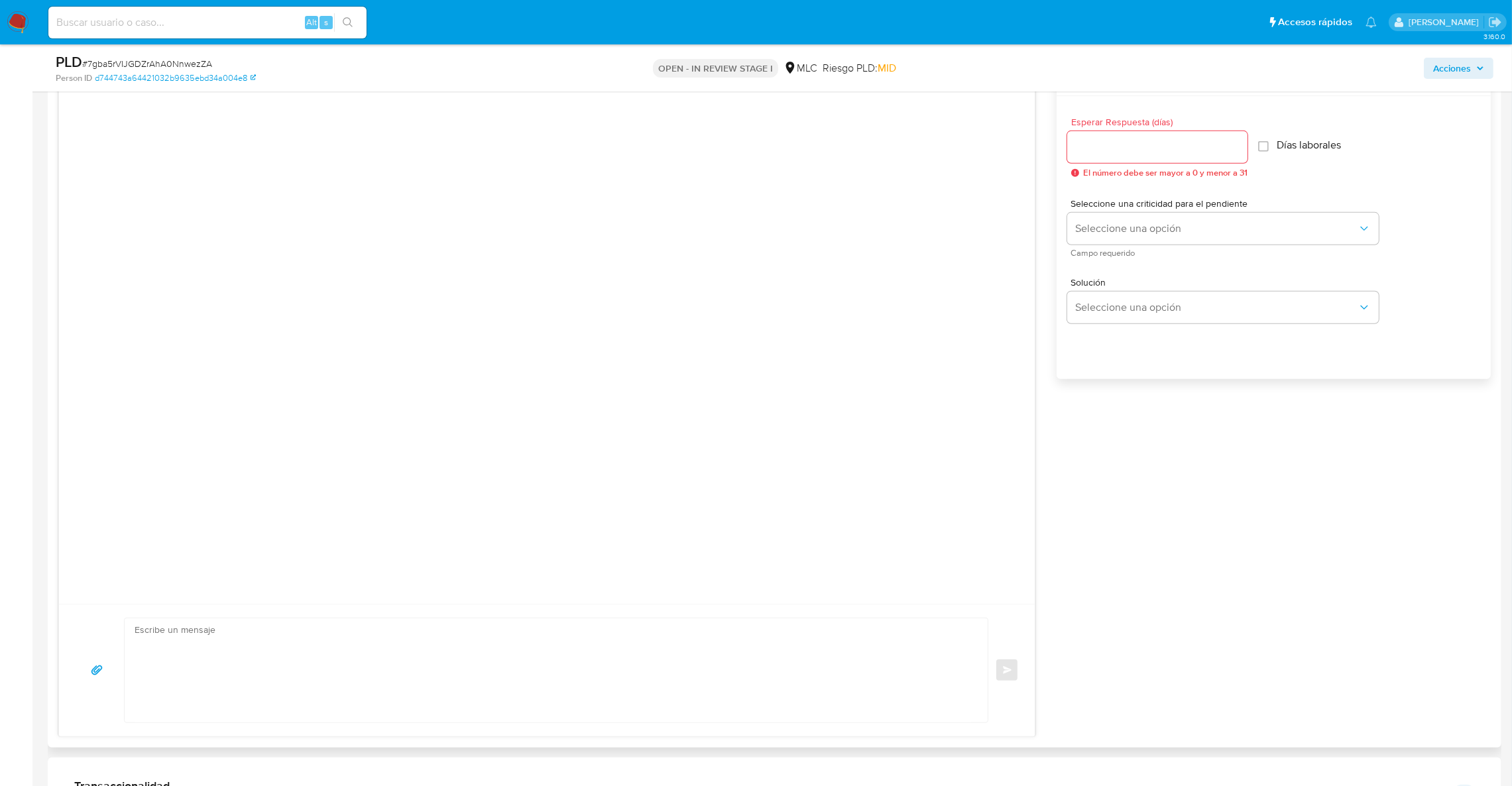
click at [524, 650] on textarea at bounding box center [552, 669] width 836 height 104
paste textarea "Lore IPS, Do sitametcons adipi el Seddoe te Incidid Utla etdo magnaaliq eni adm…"
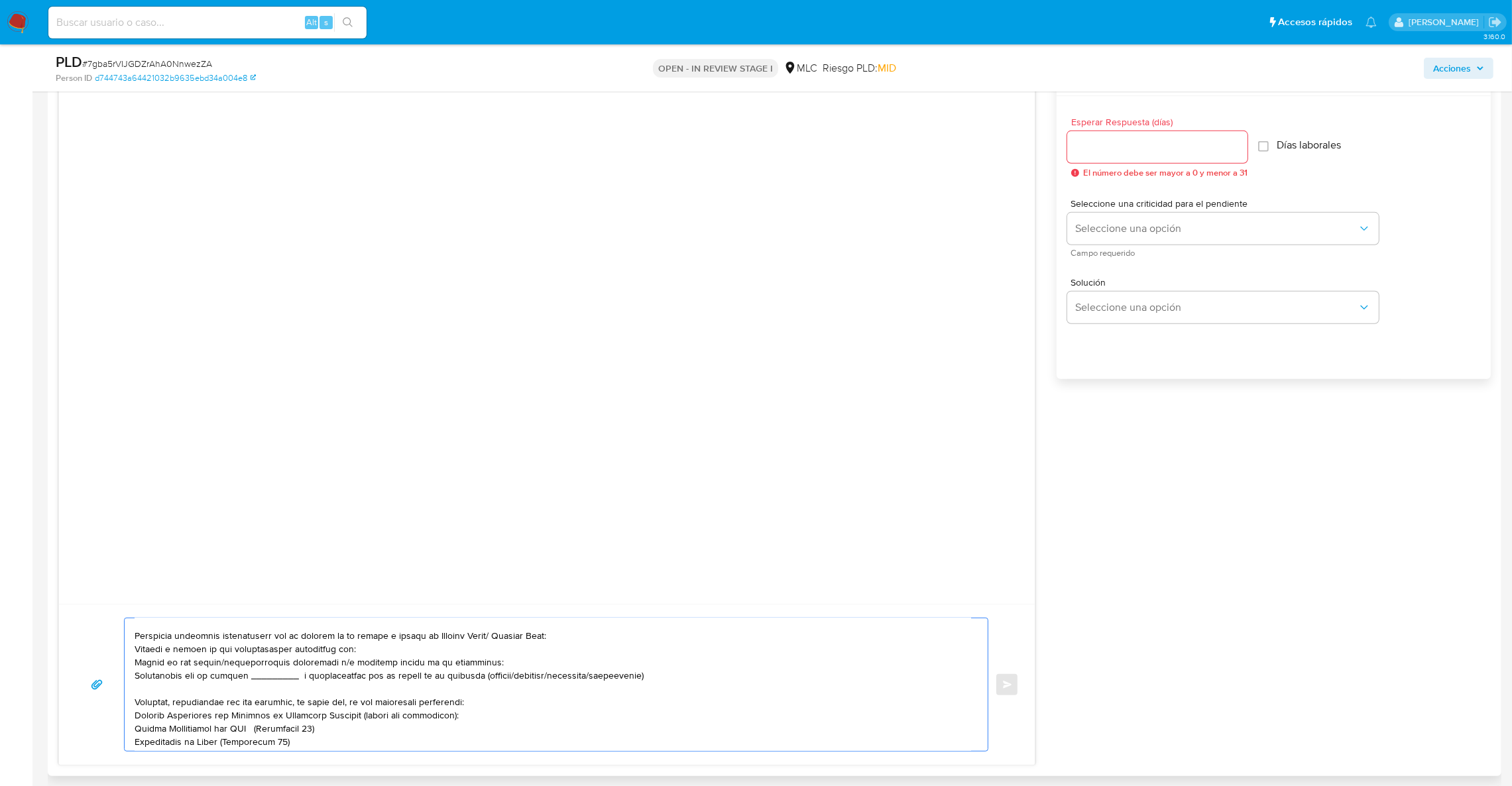
scroll to position [0, 0]
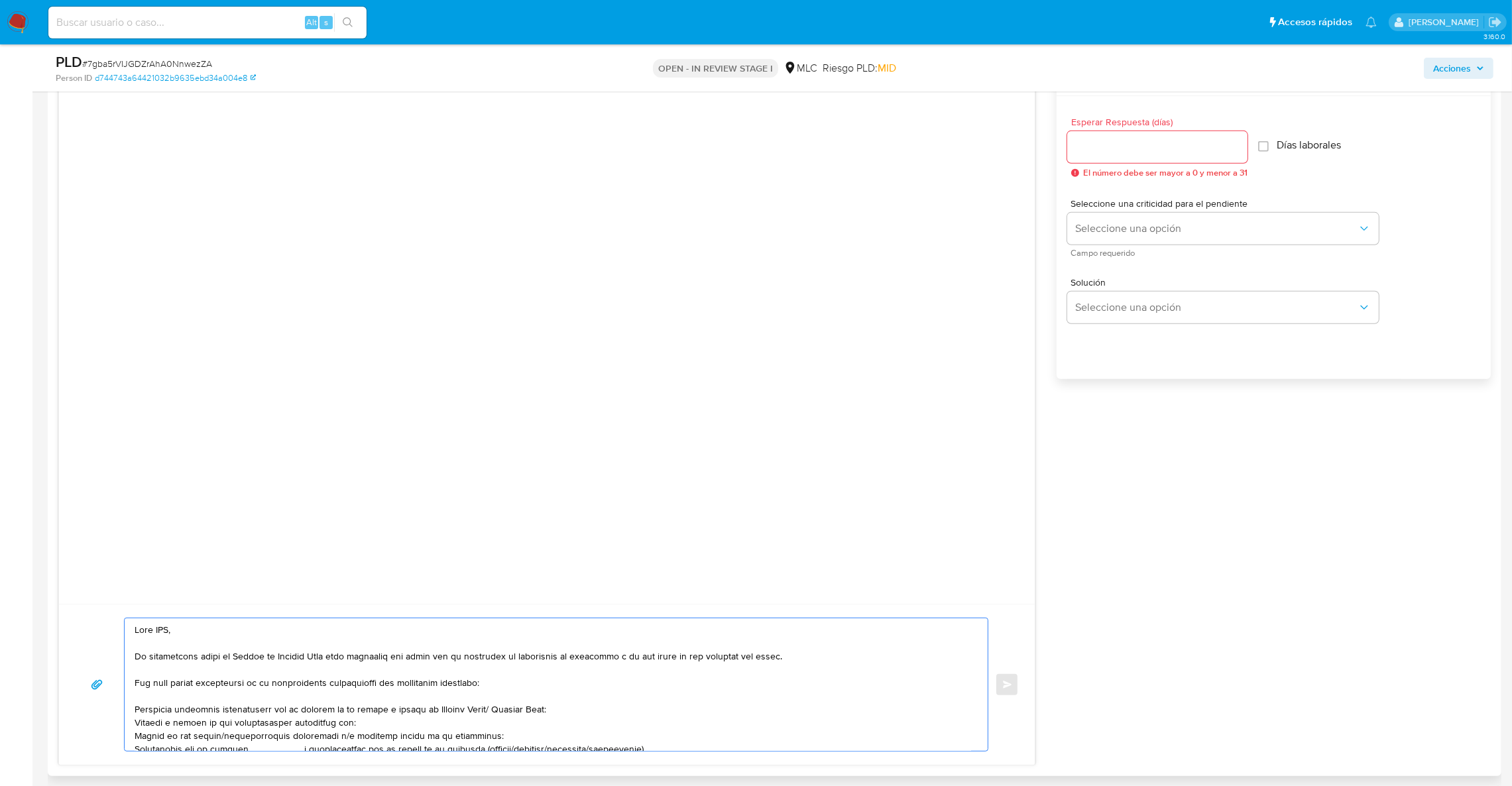
click at [164, 634] on textarea at bounding box center [552, 684] width 836 height 132
click at [309, 731] on textarea at bounding box center [552, 684] width 836 height 132
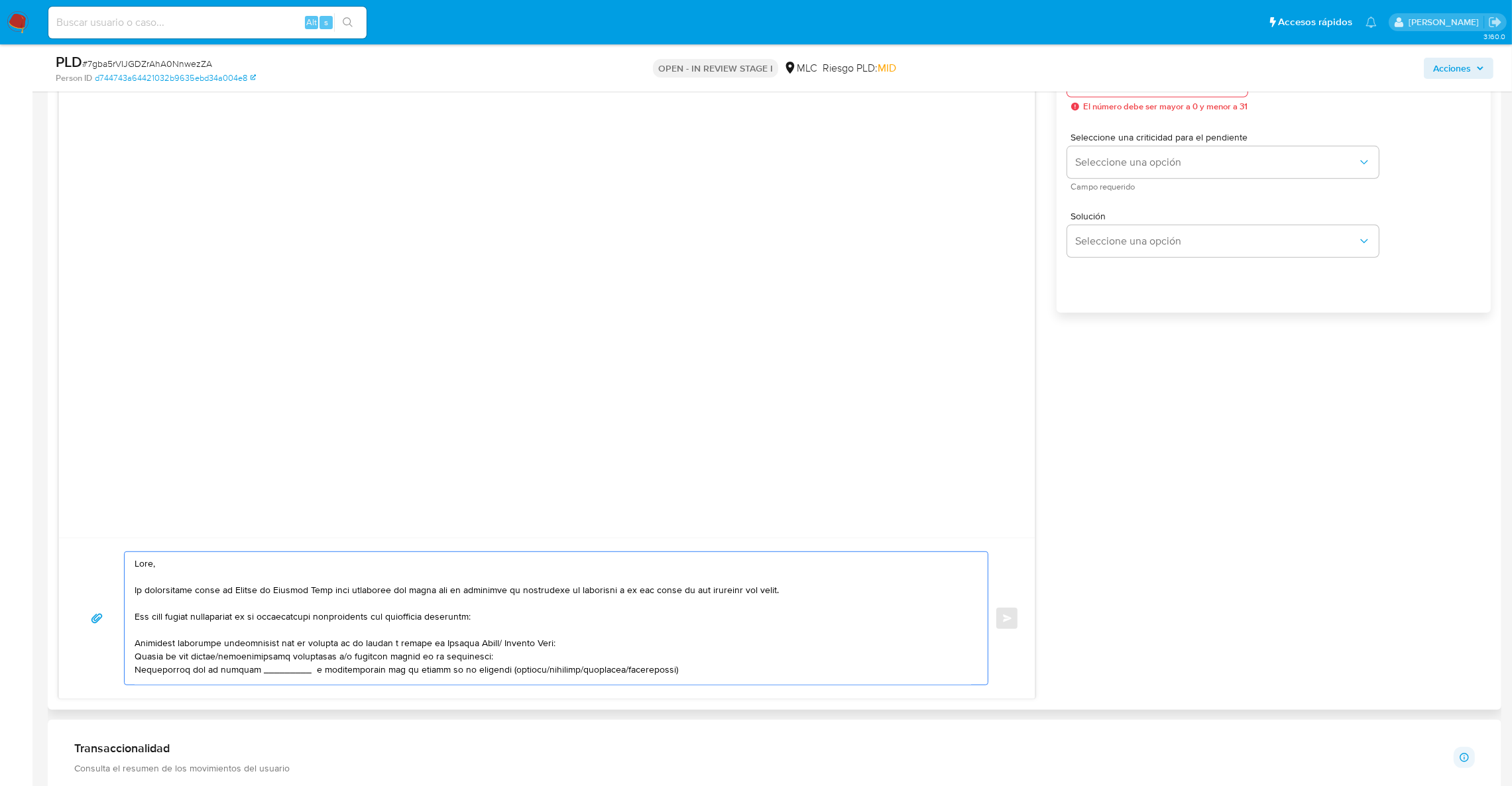
scroll to position [1196, 0]
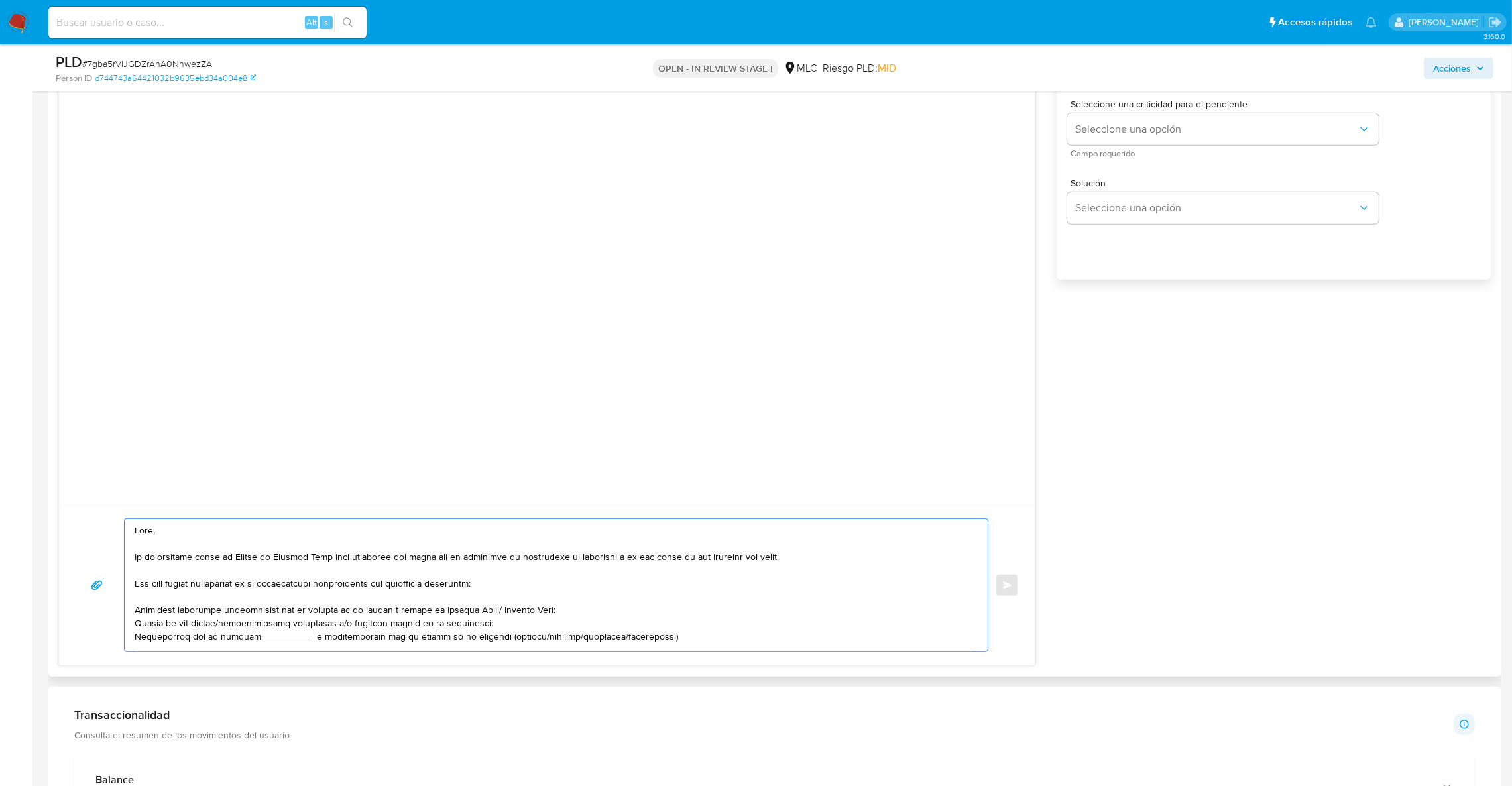
click at [346, 642] on textarea at bounding box center [552, 586] width 836 height 132
type textarea "Lore, Ip dolorsitame conse ad Elitse do Eiusmod Temp inci utlaboree dol magna a…"
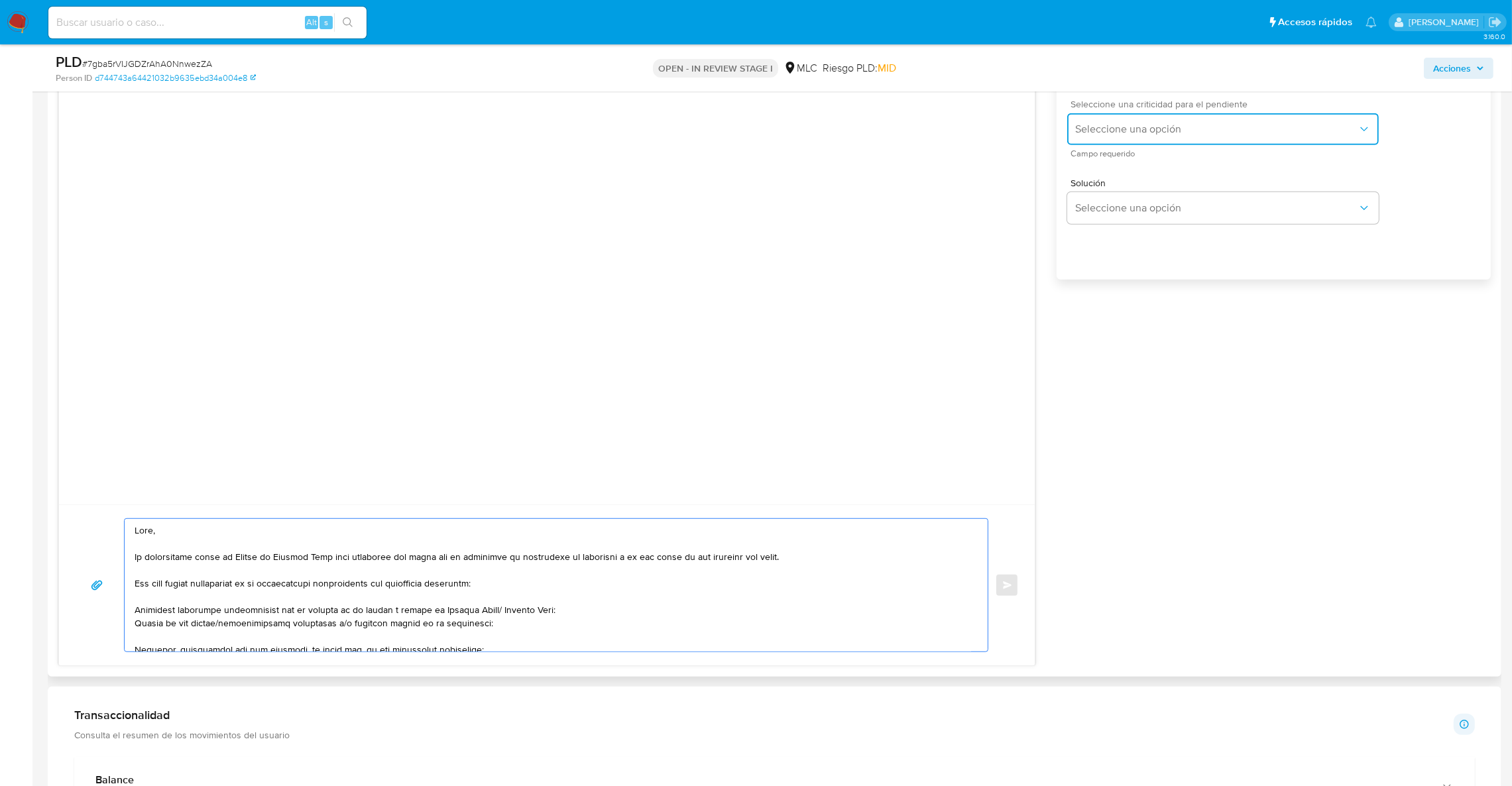
drag, startPoint x: 1125, startPoint y: 124, endPoint x: 1123, endPoint y: 131, distance: 7.3
click at [1124, 126] on span "Seleccione una opción" at bounding box center [1217, 128] width 282 height 13
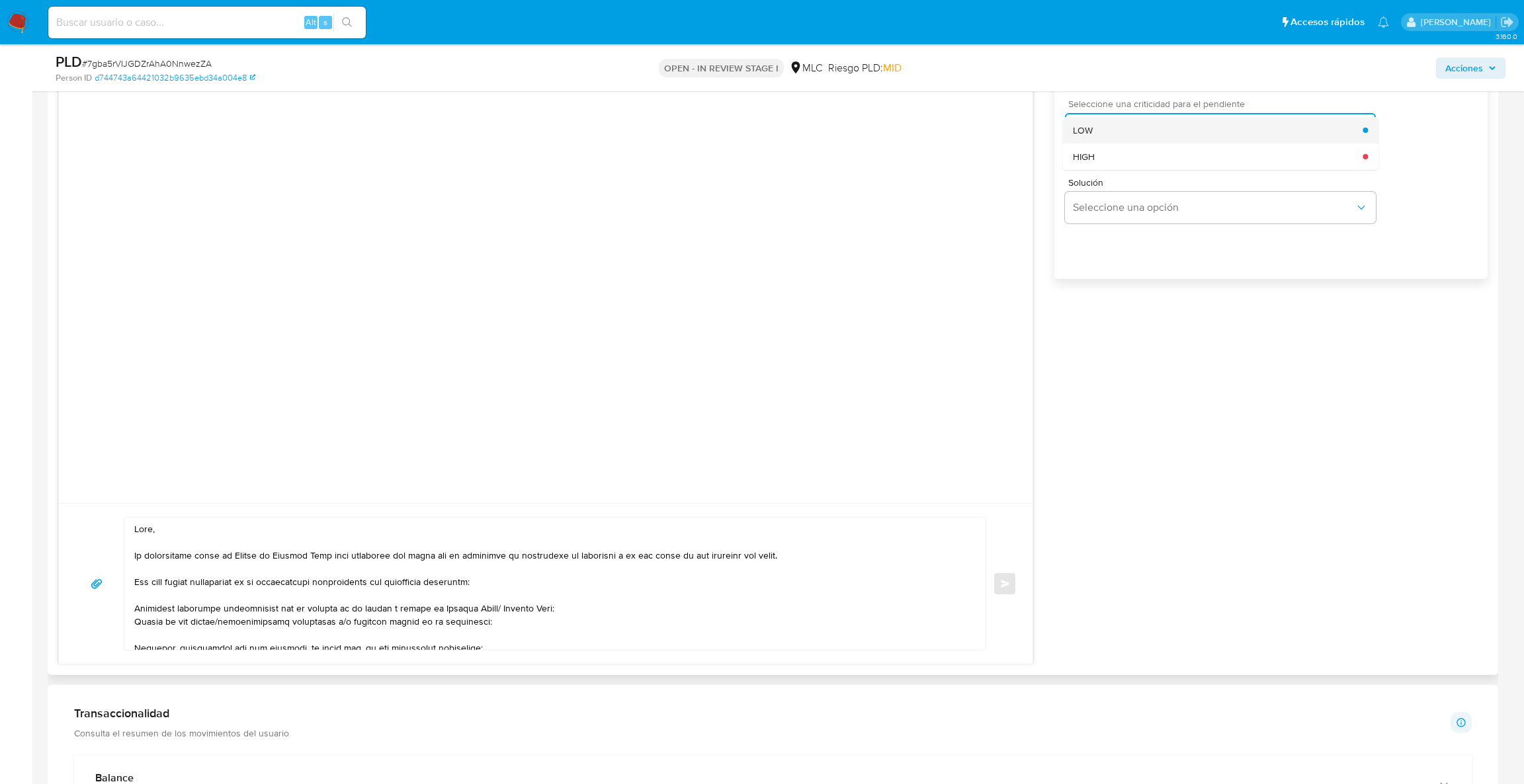
click at [1093, 135] on div "LOW" at bounding box center [1218, 130] width 290 height 27
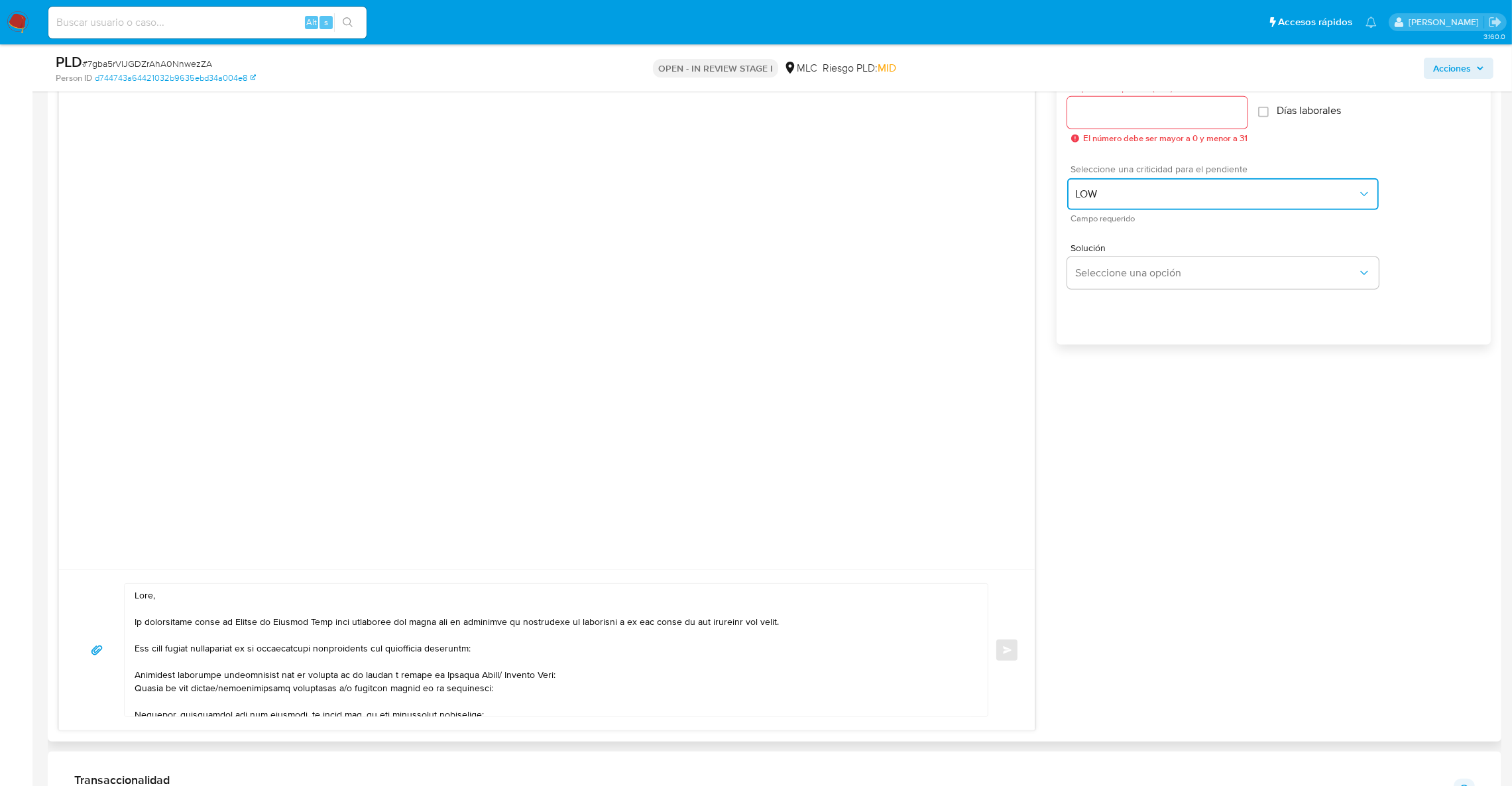
scroll to position [1096, 0]
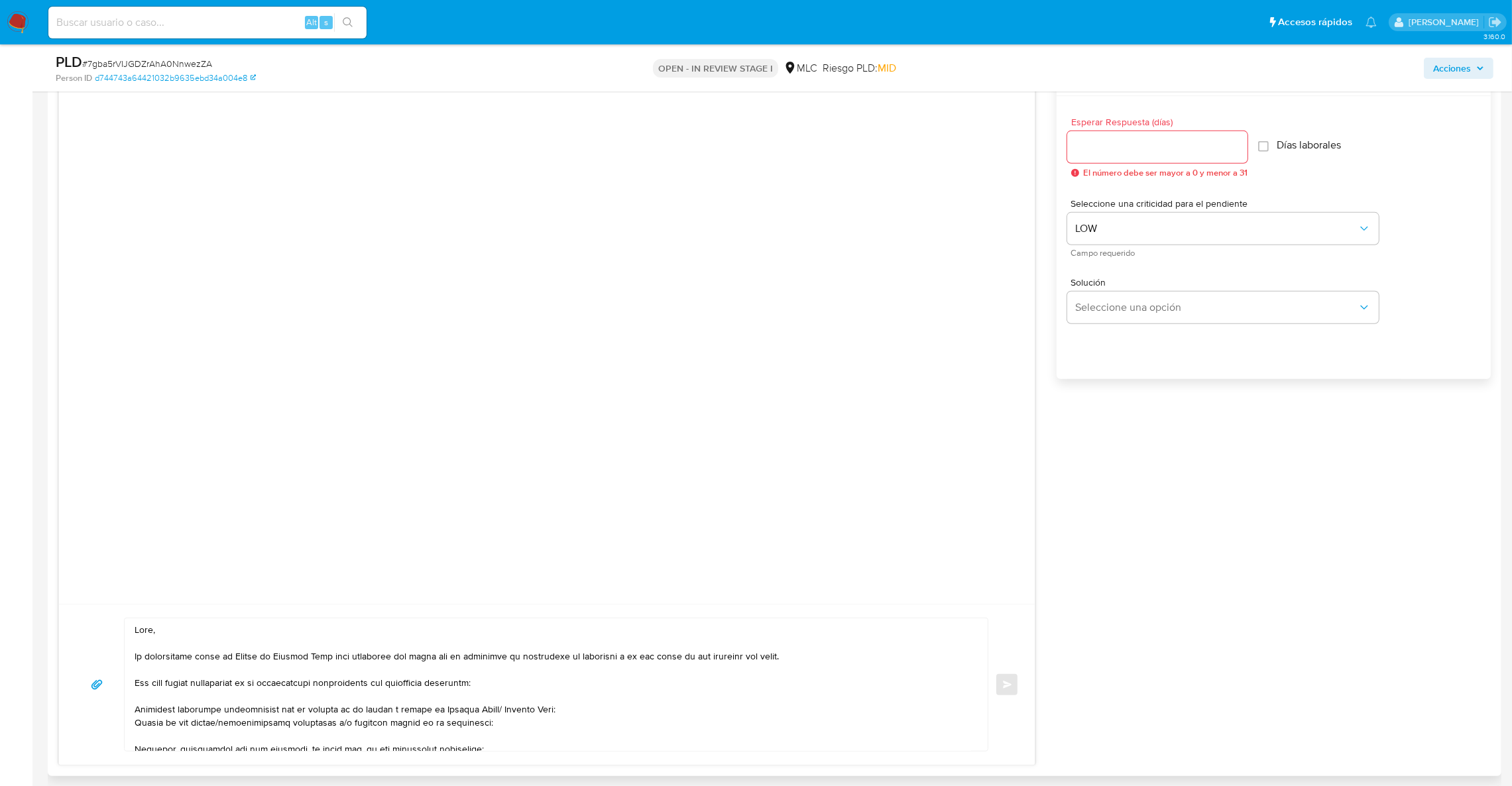
drag, startPoint x: 1107, startPoint y: 167, endPoint x: 1105, endPoint y: 152, distance: 15.1
click at [1107, 165] on div "Esperar Respuesta (días) El número debe ser mayor a 0 y menor a 31" at bounding box center [1157, 147] width 181 height 60
click at [1104, 150] on input "Esperar Respuesta (días)" at bounding box center [1157, 146] width 181 height 17
type input "4"
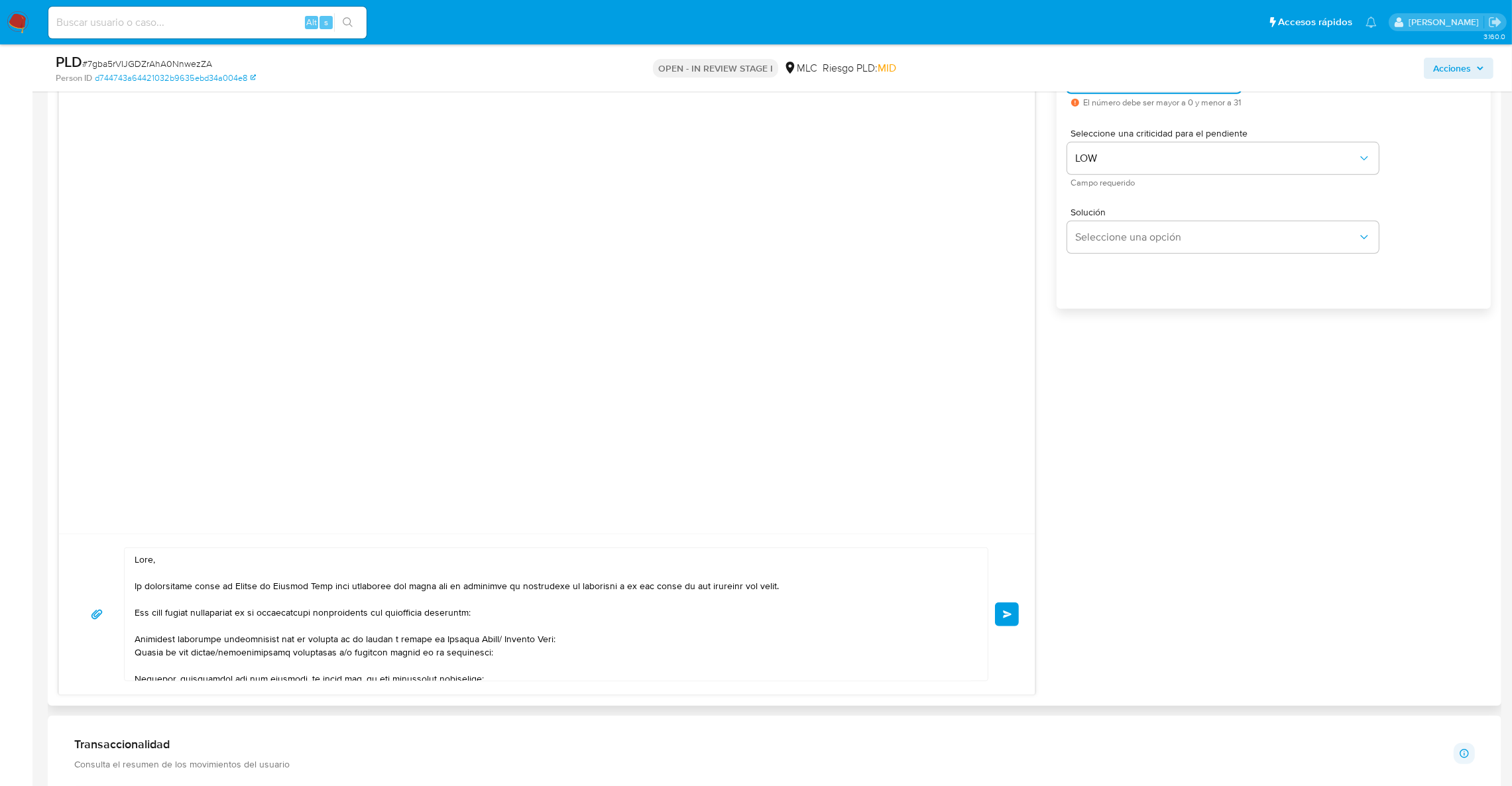
scroll to position [1196, 0]
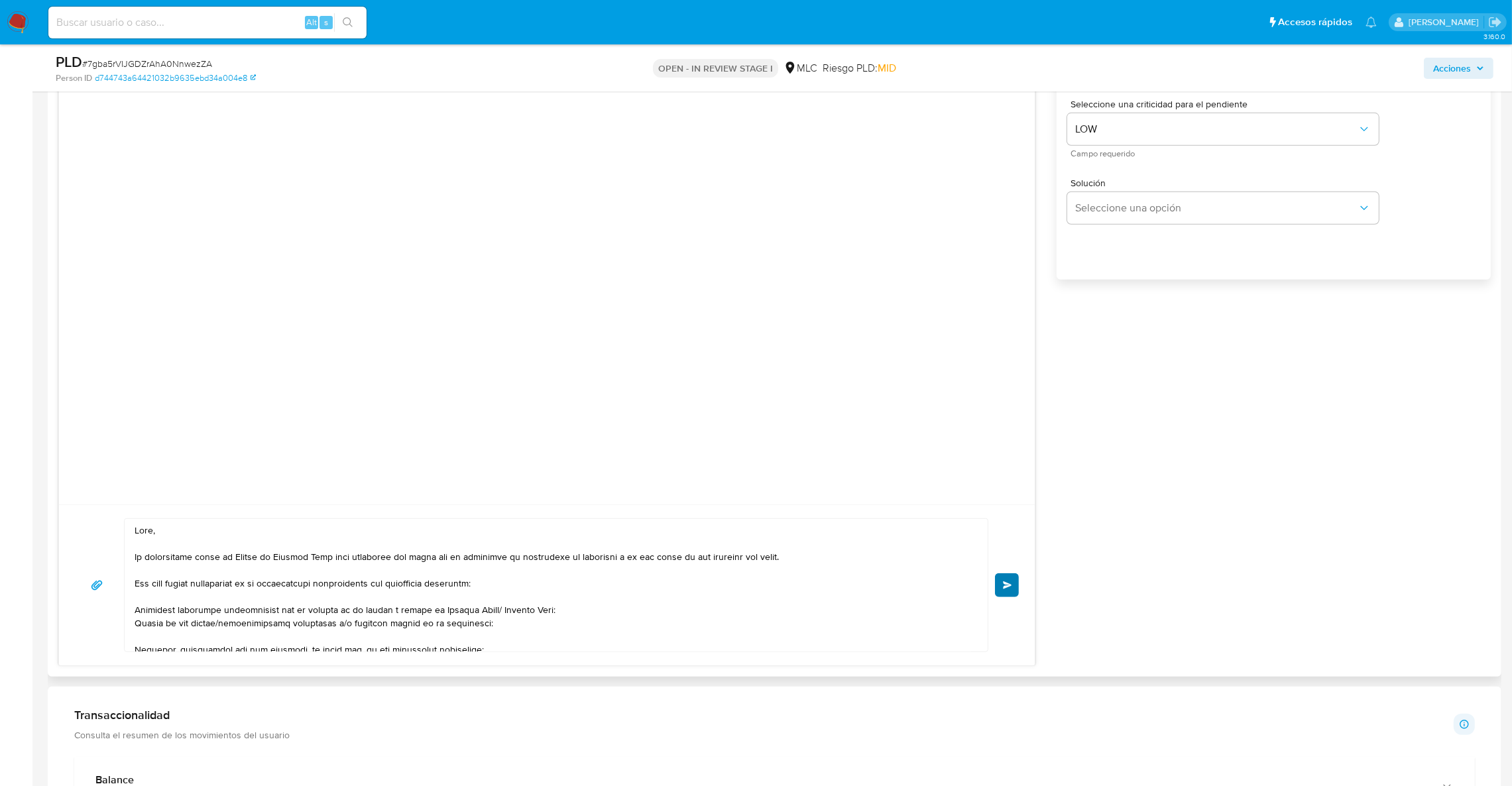
type input "3"
click at [1012, 594] on button "Enviar" at bounding box center [1007, 586] width 24 height 24
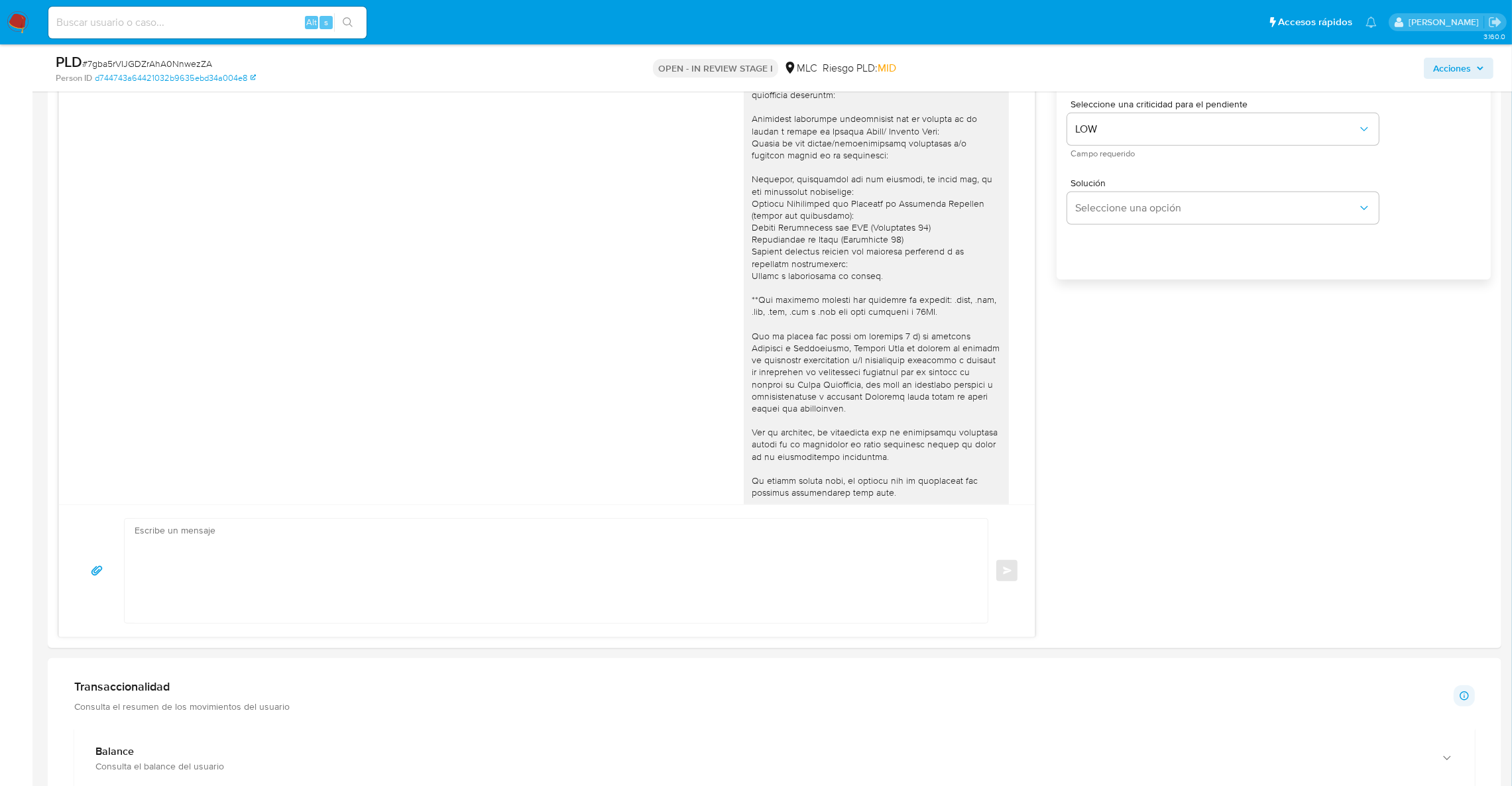
scroll to position [61, 0]
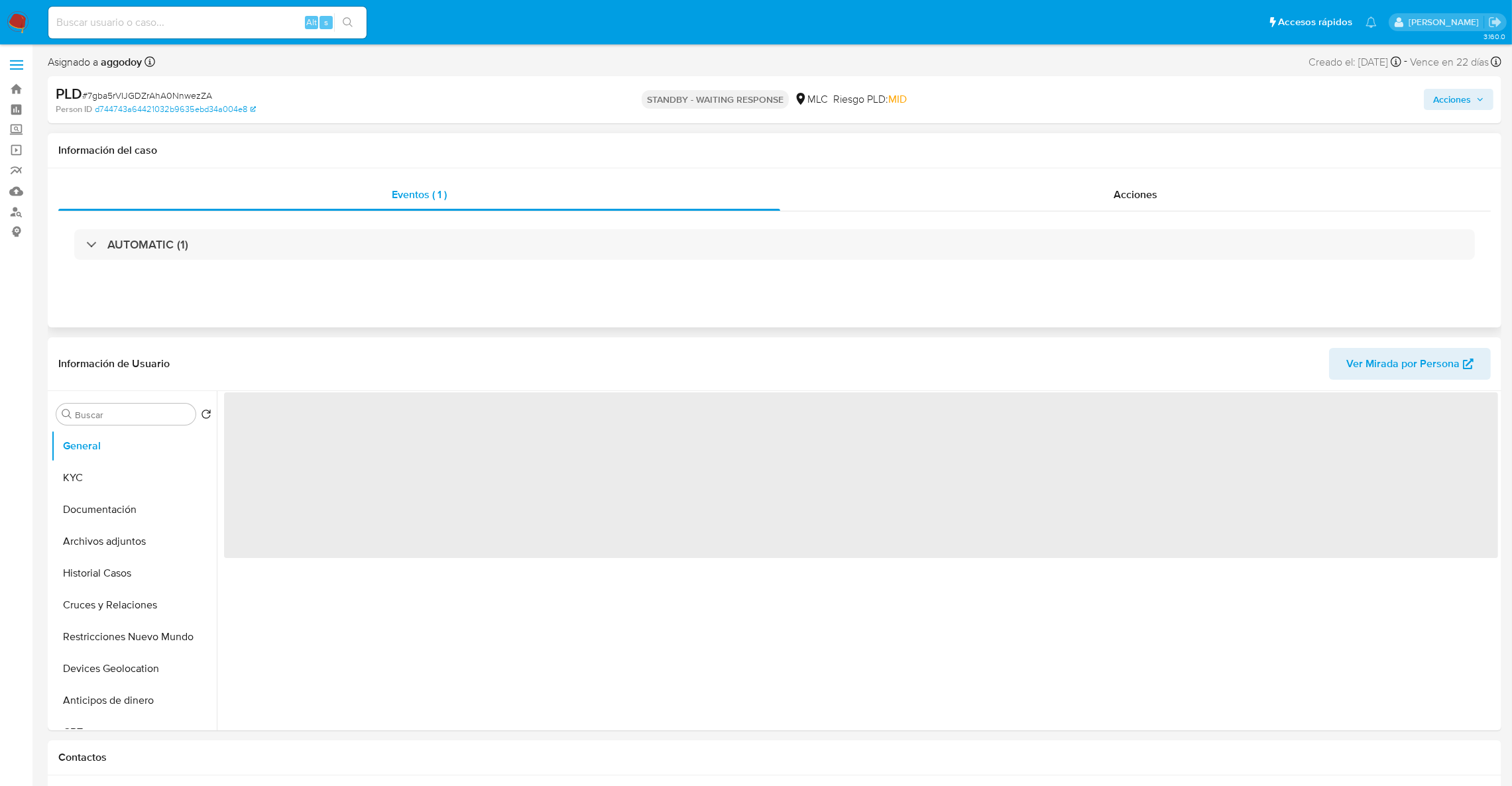
select select "10"
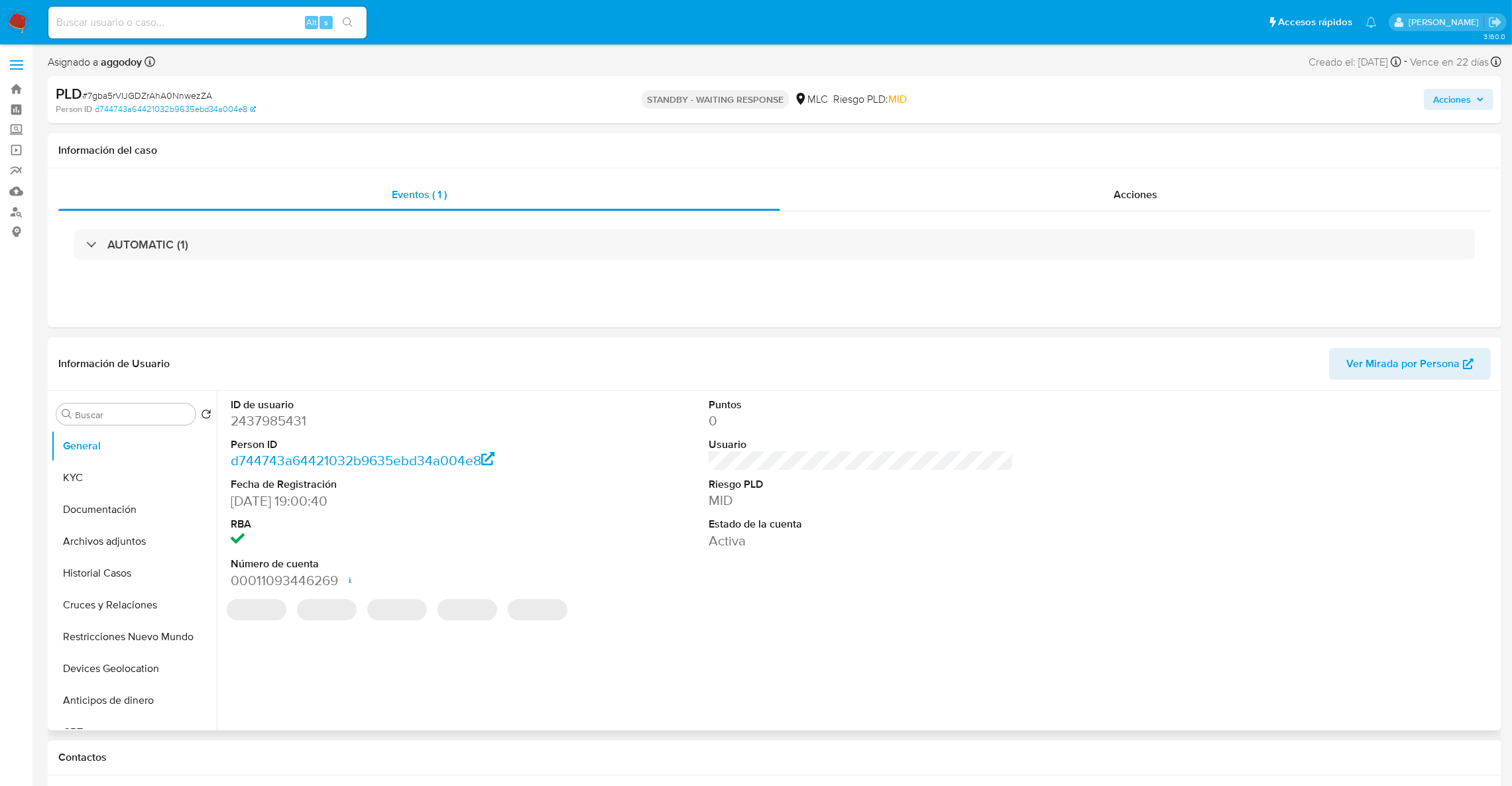
click at [262, 425] on dd "2437985431" at bounding box center [384, 421] width 306 height 19
copy dd "2437985431"
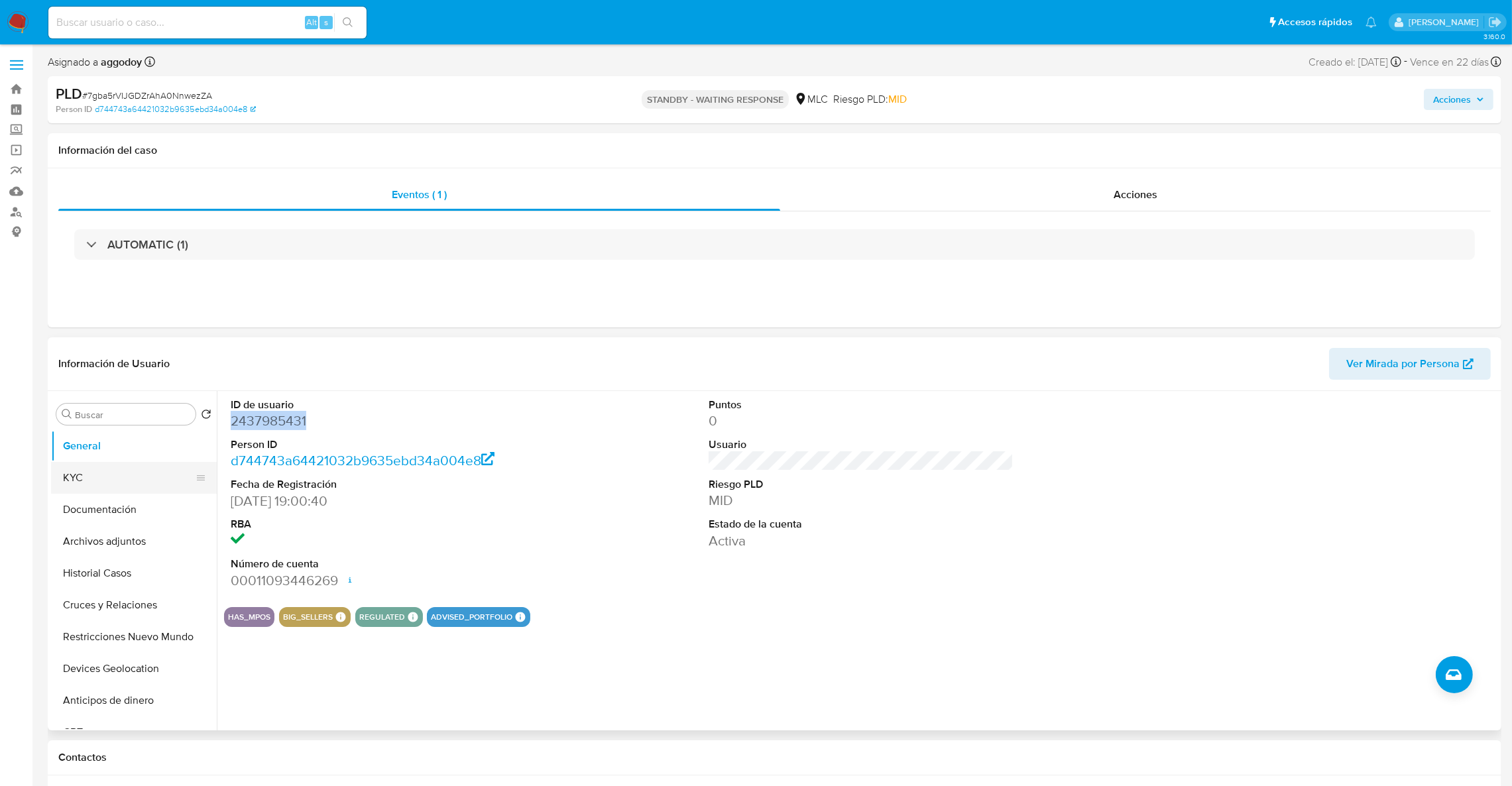
click at [138, 476] on button "KYC" at bounding box center [128, 478] width 155 height 32
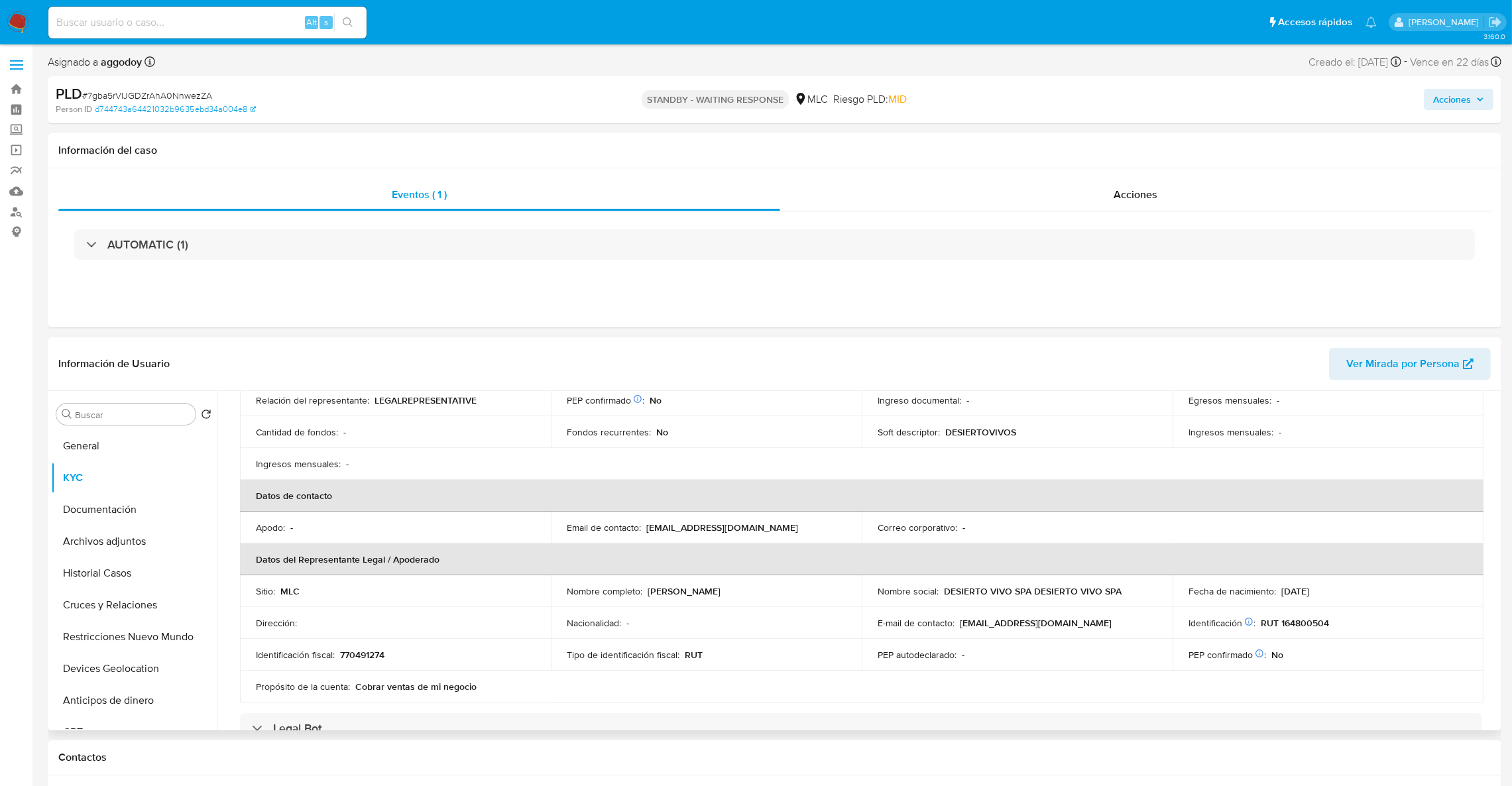
scroll to position [297, 0]
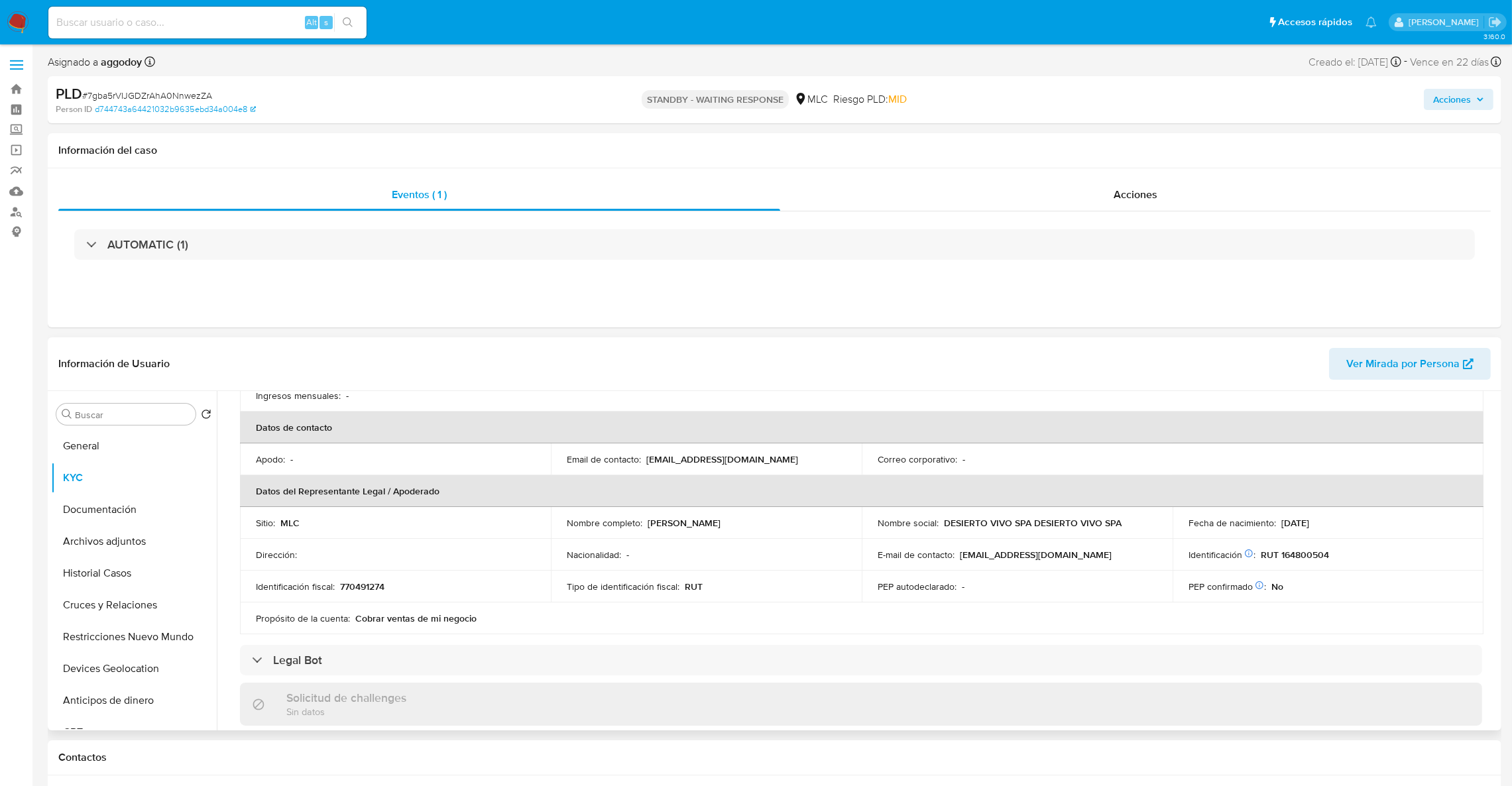
drag, startPoint x: 763, startPoint y: 522, endPoint x: 648, endPoint y: 524, distance: 115.0
click at [648, 524] on div "Nombre completo : Franco Isidoro Mora Varas" at bounding box center [706, 523] width 279 height 12
copy p "[PERSON_NAME] [PERSON_NAME] [PERSON_NAME]"
drag, startPoint x: 961, startPoint y: 552, endPoint x: 1125, endPoint y: 556, distance: 164.0
click at [1125, 556] on div "E-mail de contacto : desiertovivomercadopago@gmail.com" at bounding box center [1017, 555] width 279 height 12
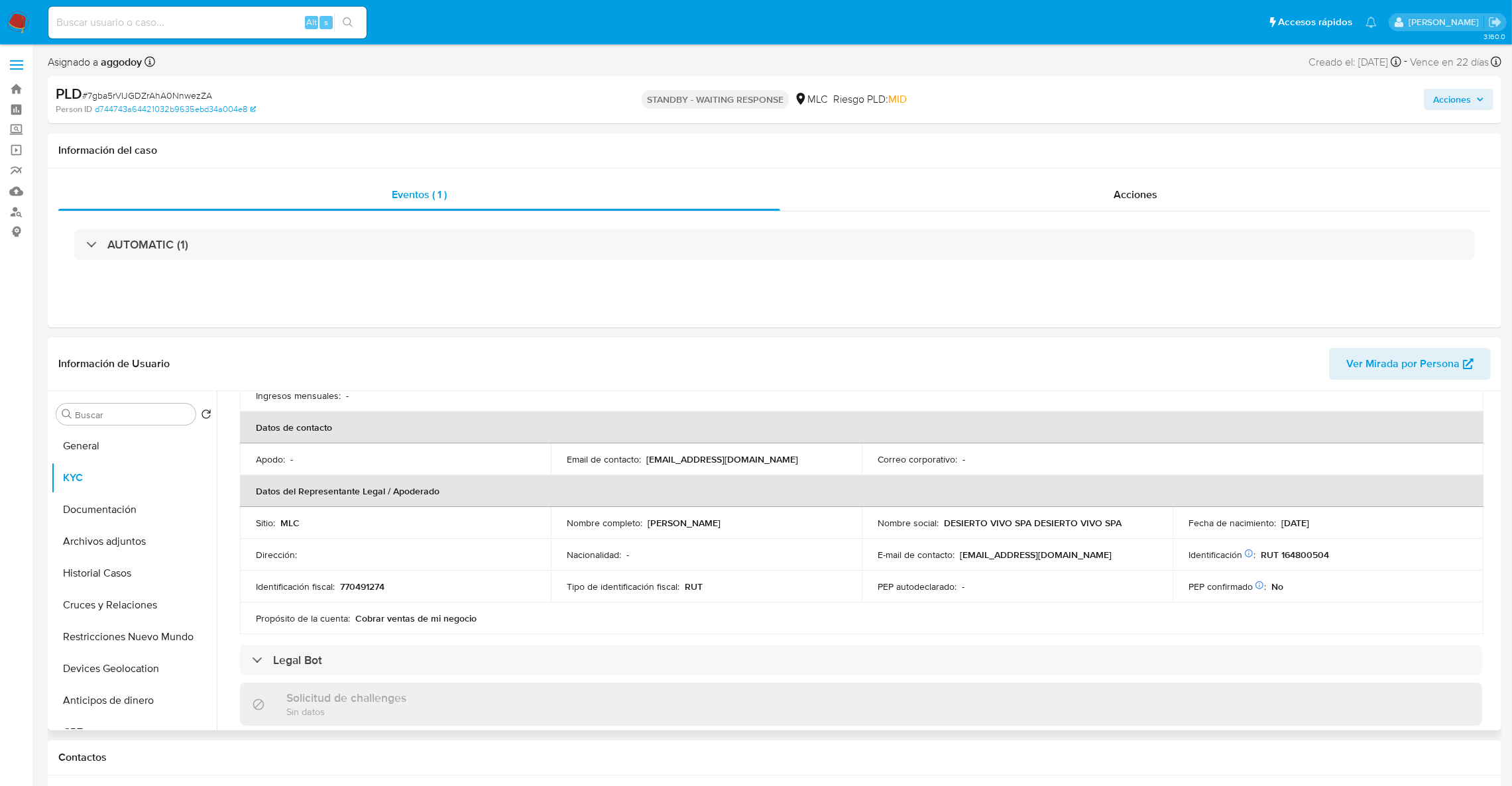
copy p "esiertovivomercadopago@gmail.com"
drag, startPoint x: 838, startPoint y: 600, endPoint x: 848, endPoint y: 595, distance: 11.2
click at [844, 600] on td "Tipo de identificación fiscal : RUT" at bounding box center [706, 587] width 311 height 32
drag, startPoint x: 956, startPoint y: 556, endPoint x: 1142, endPoint y: 556, distance: 186.0
click at [1142, 556] on div "E-mail de contacto : desiertovivomercadopago@gmail.com" at bounding box center [1017, 555] width 279 height 12
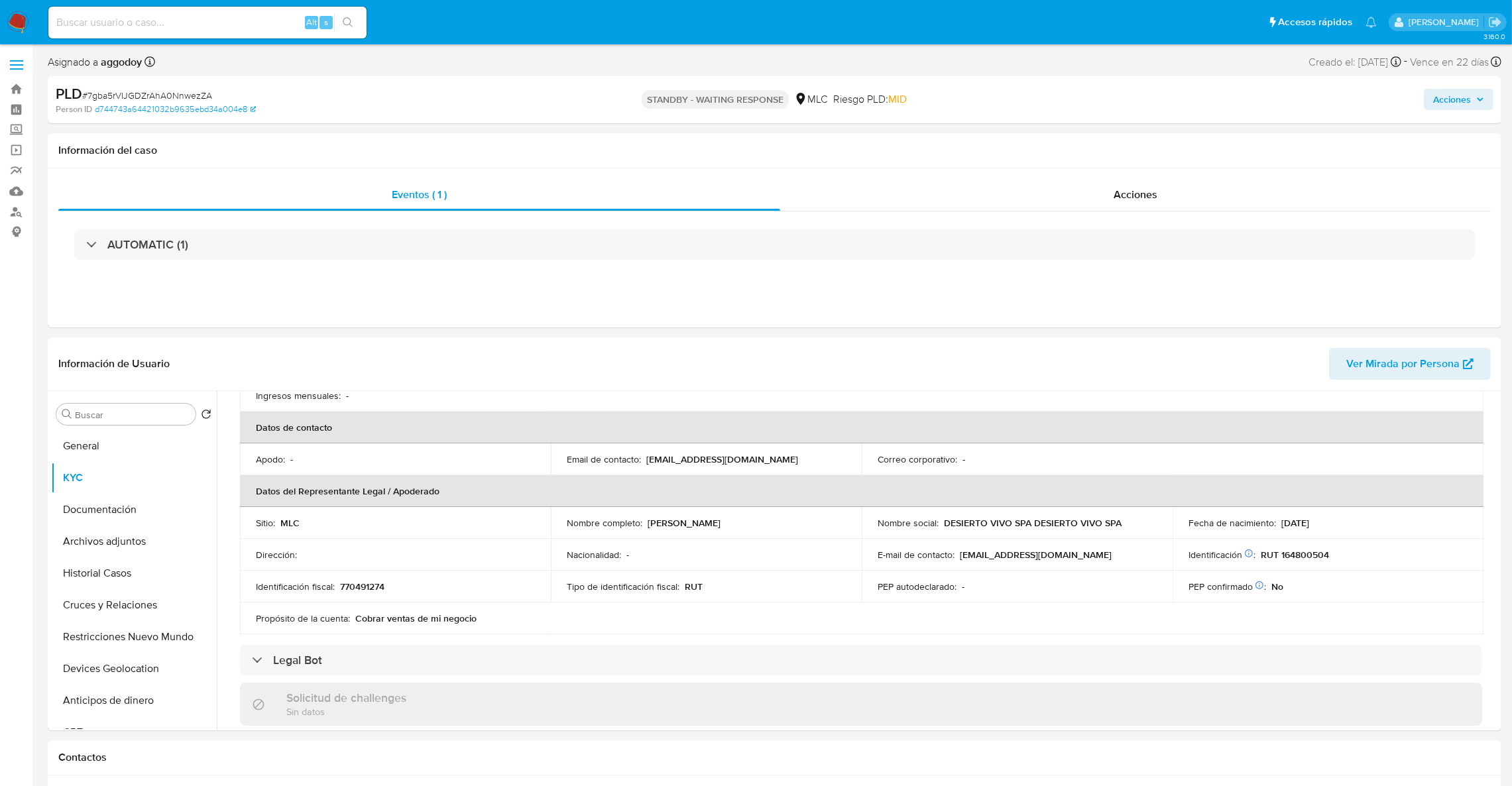
copy div "[EMAIL_ADDRESS][DOMAIN_NAME]"
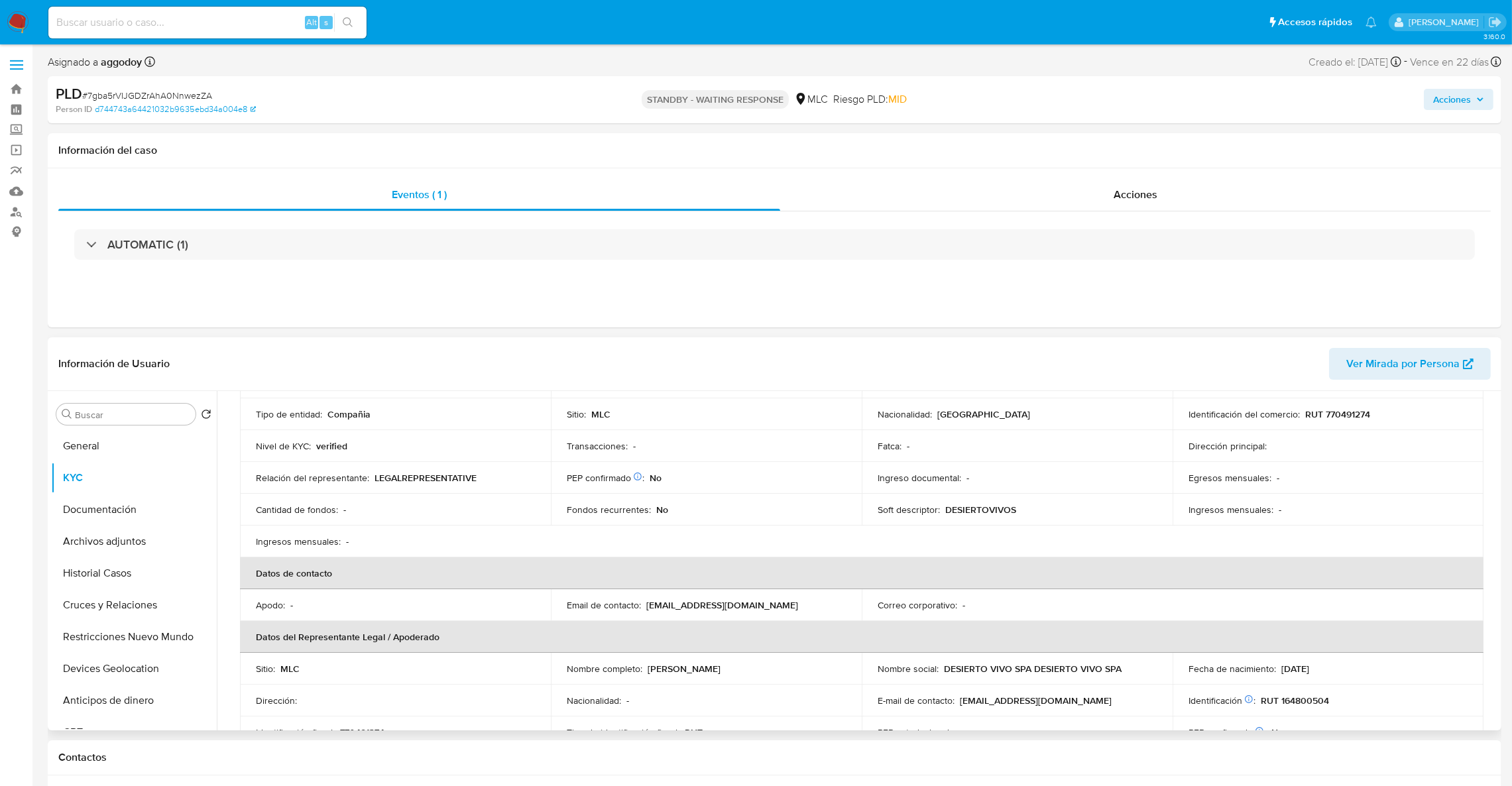
scroll to position [0, 0]
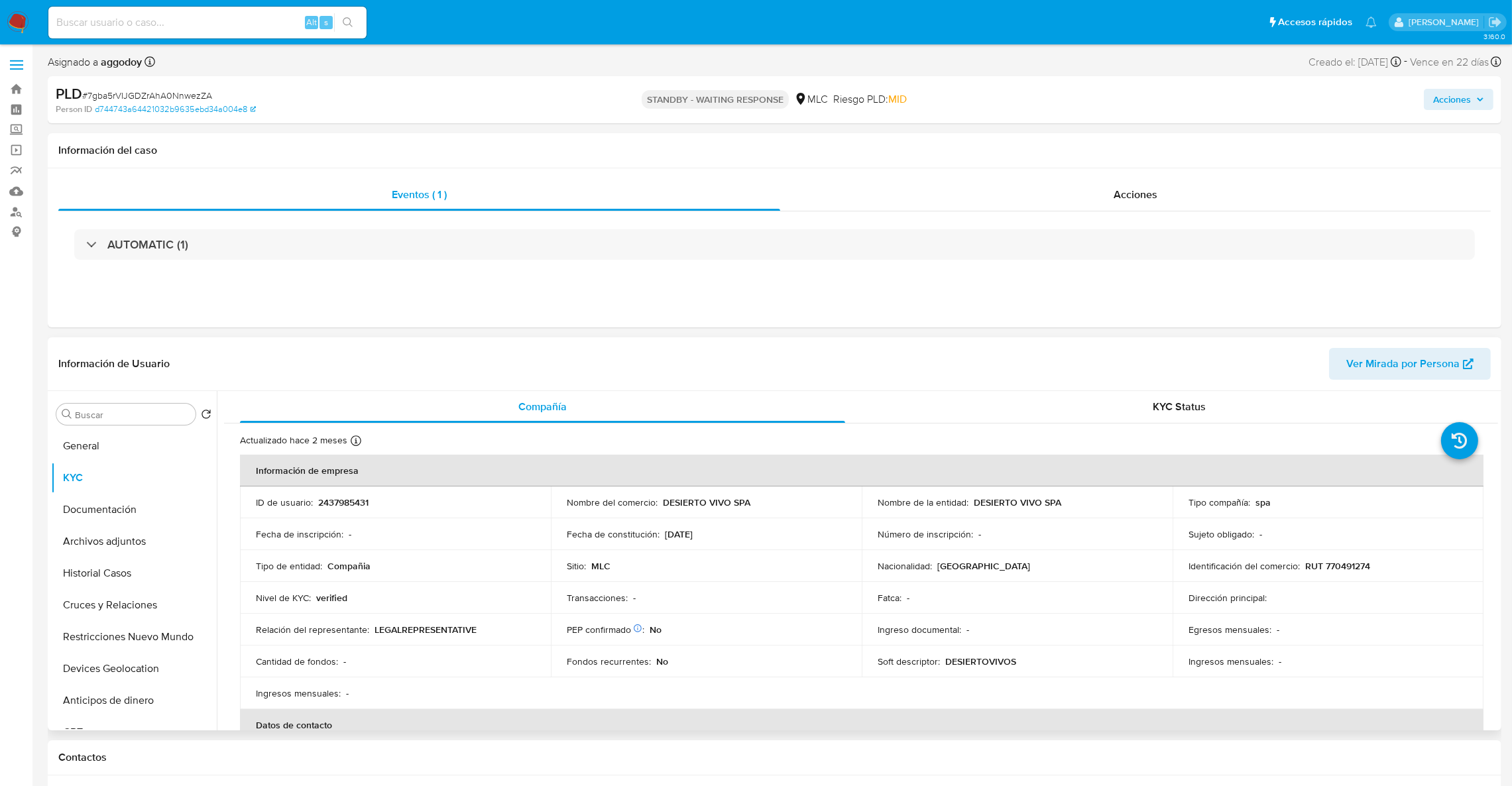
click at [344, 508] on p "2437985431" at bounding box center [343, 503] width 50 height 12
copy p "2437985431"
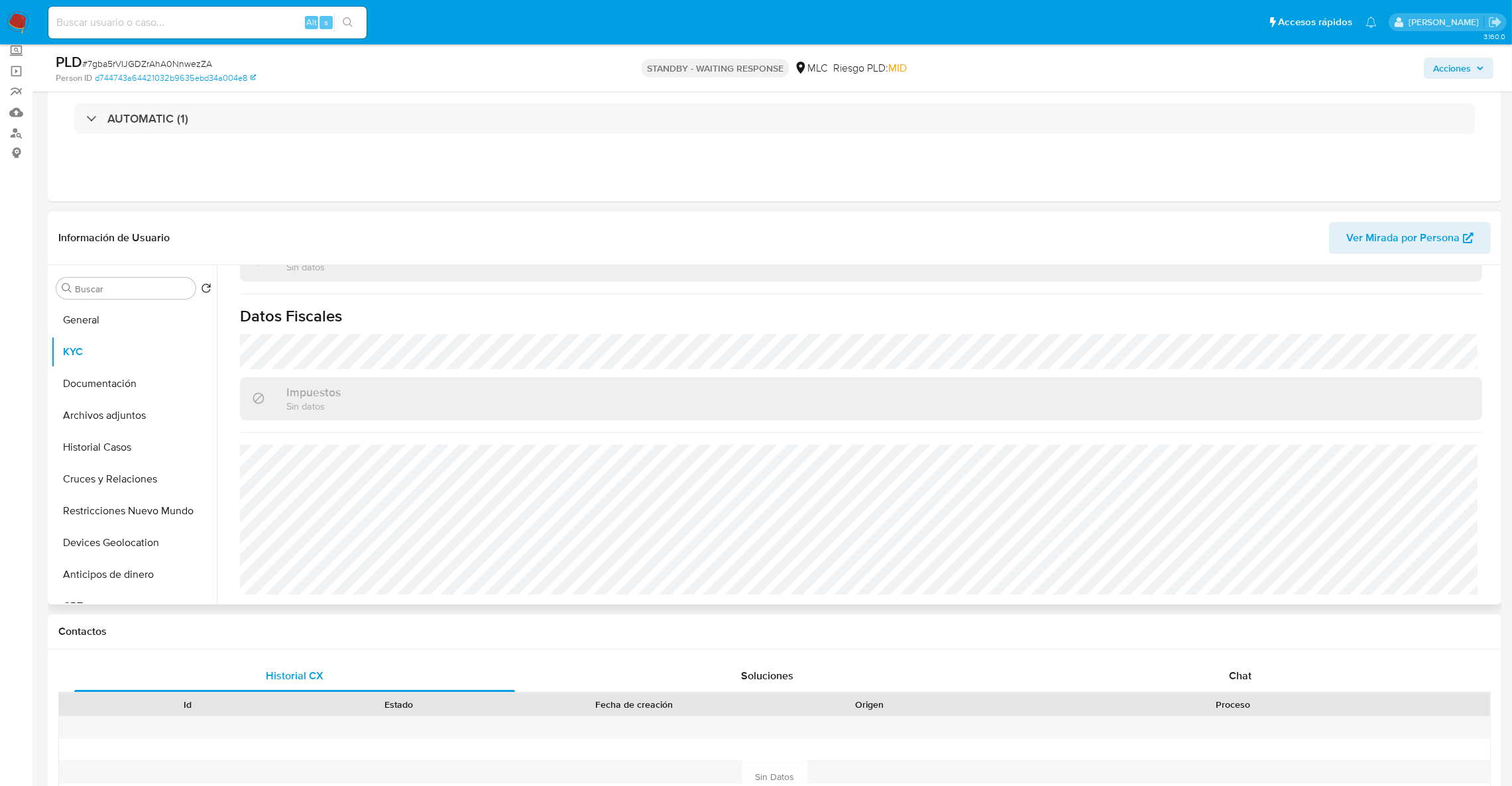
scroll to position [198, 0]
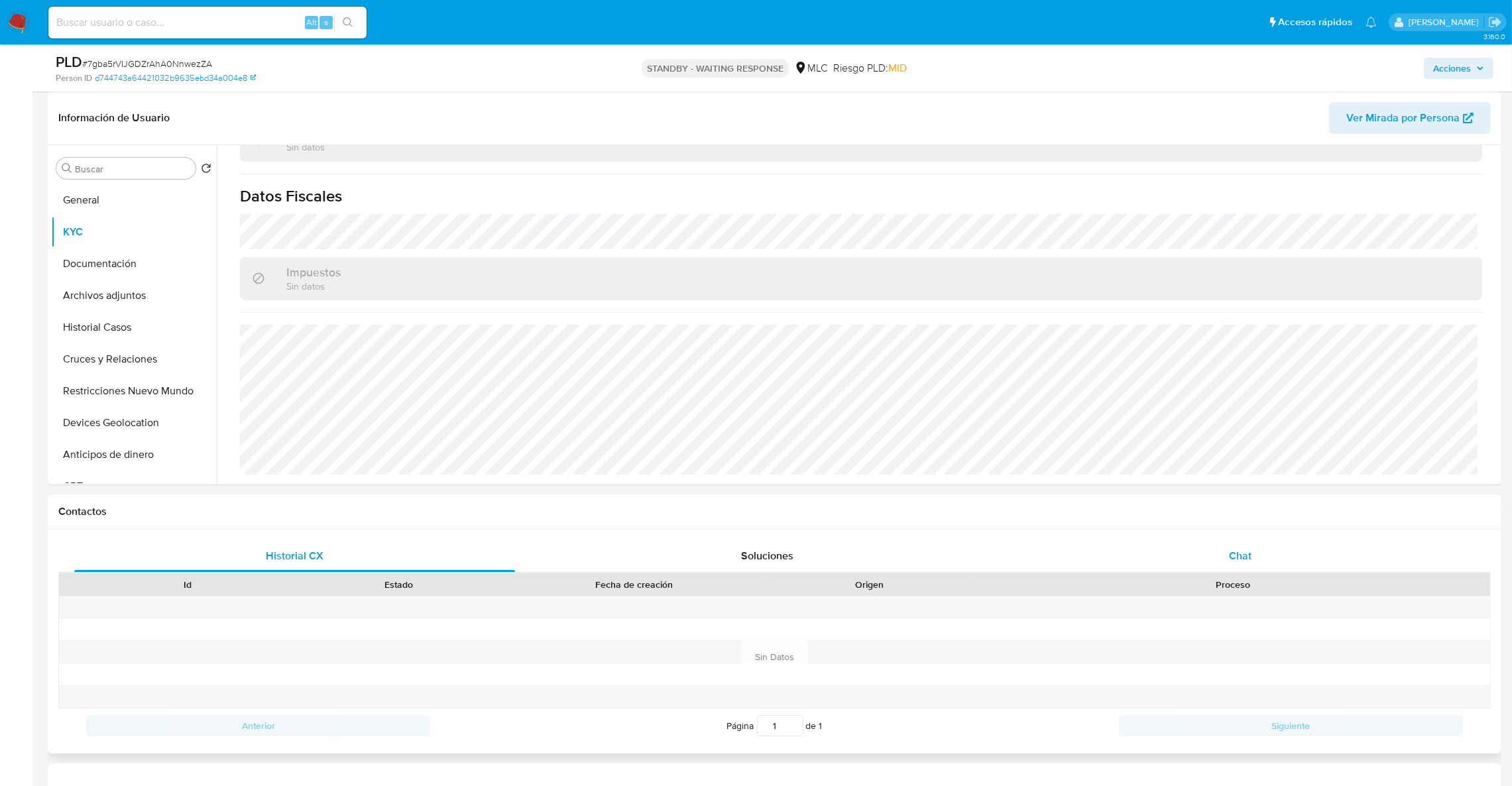
click at [1227, 548] on div "Chat" at bounding box center [1240, 556] width 440 height 32
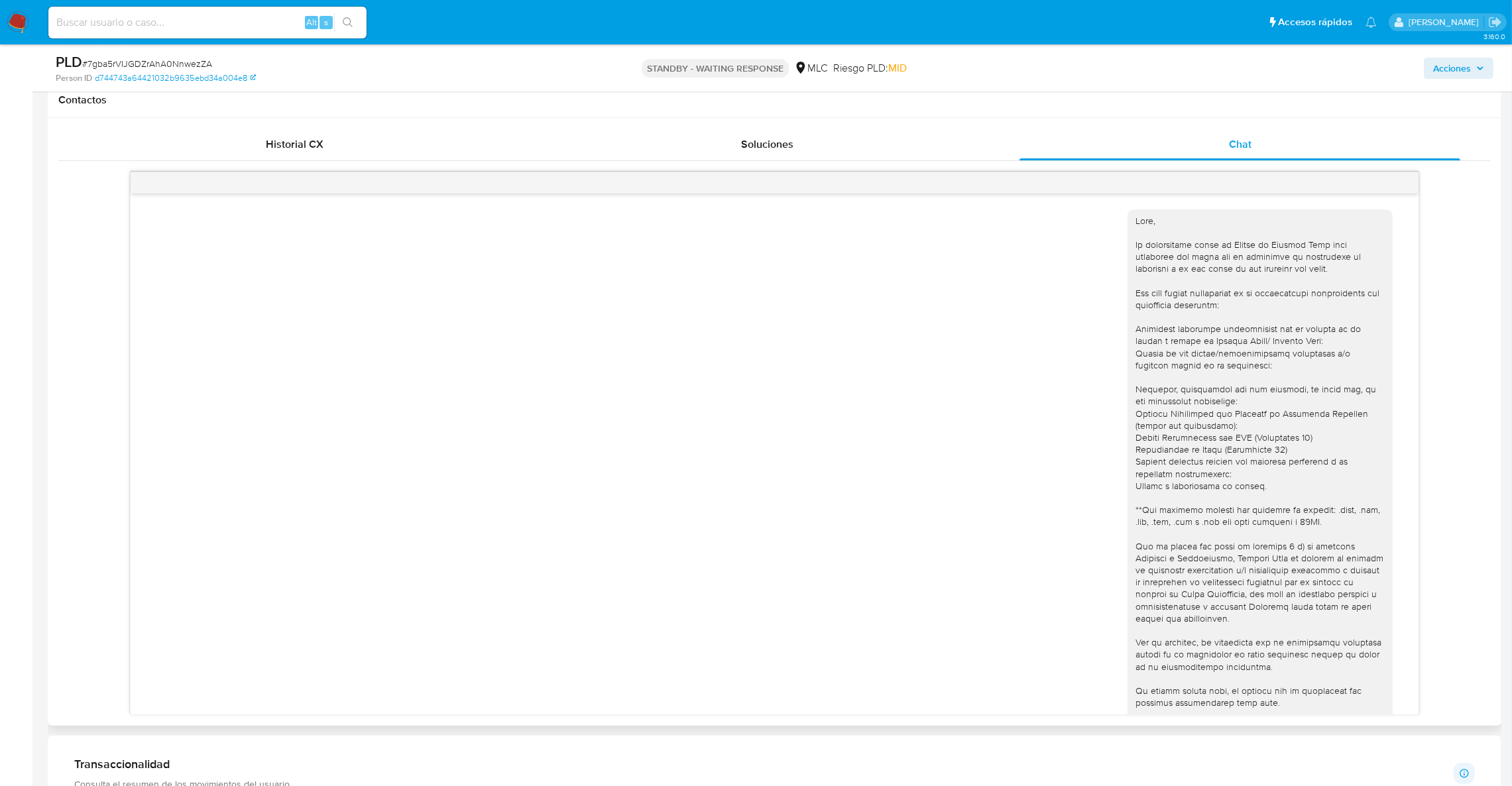
scroll to position [61, 0]
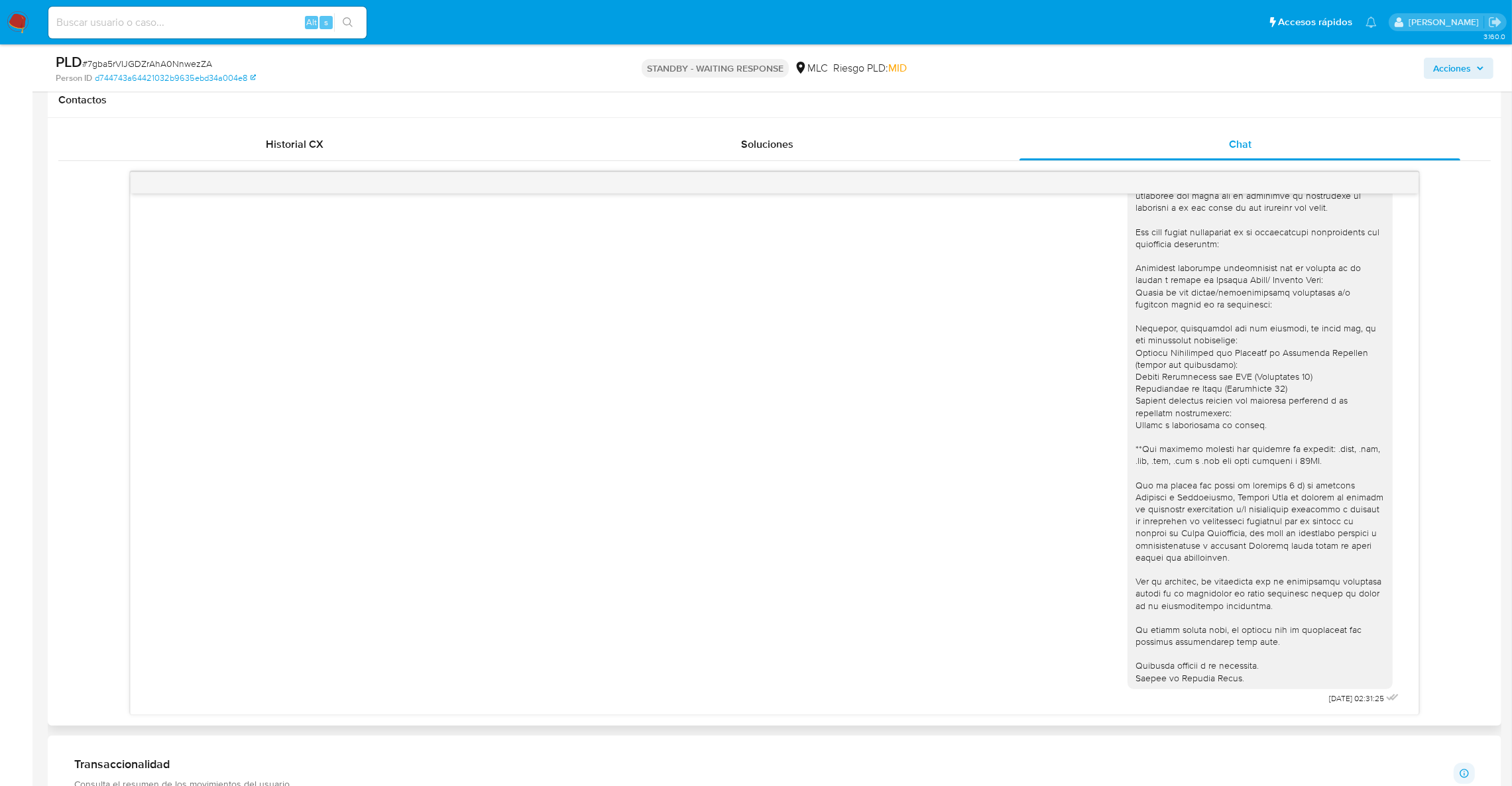
click at [850, 560] on div "[DATE] 02:31:25" at bounding box center [774, 424] width 1255 height 569
